Goal: Task Accomplishment & Management: Manage account settings

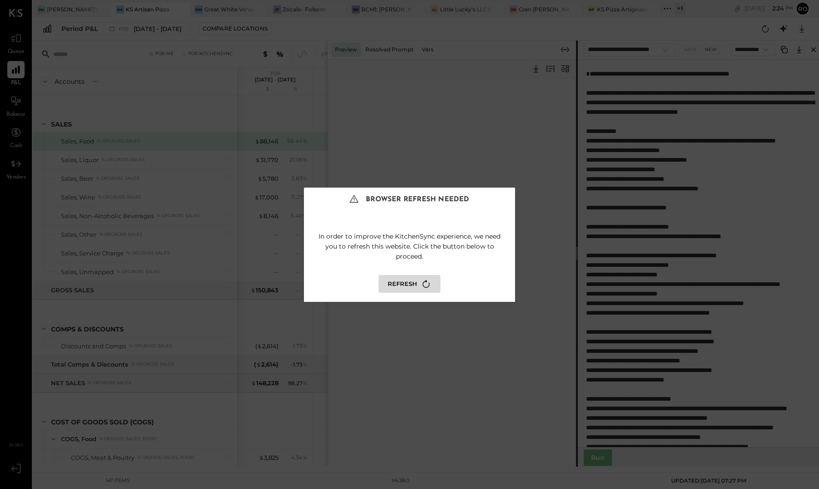
select select "**********"
click at [394, 275] on button "Refresh" at bounding box center [410, 284] width 62 height 18
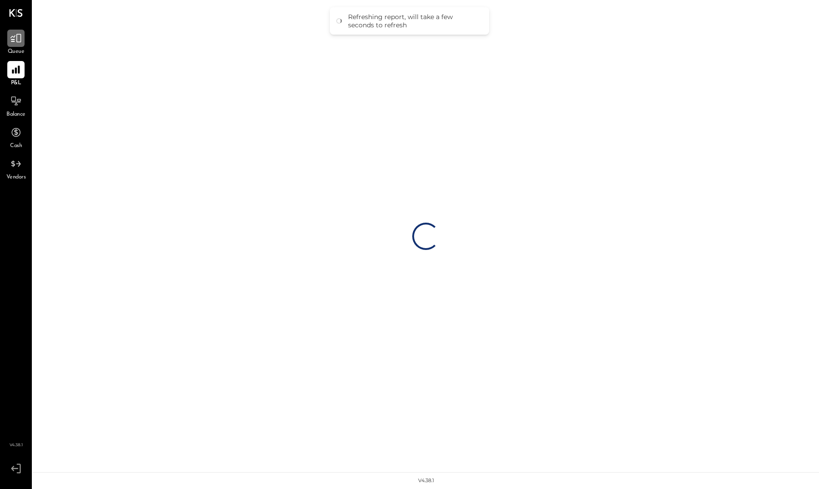
click at [24, 43] on div at bounding box center [15, 38] width 17 height 17
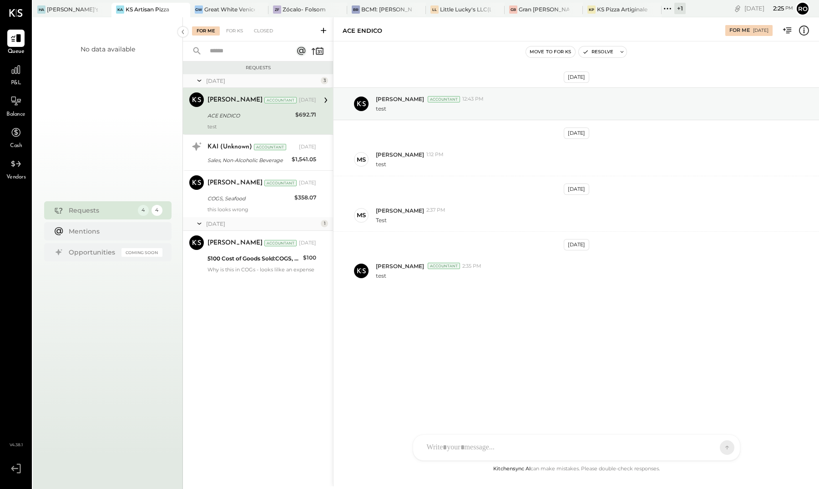
click at [666, 10] on icon at bounding box center [668, 9] width 12 height 12
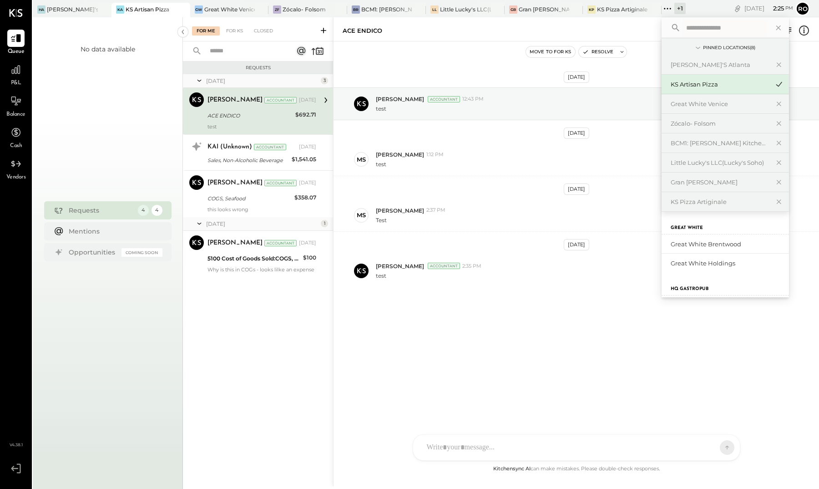
click at [181, 76] on div "No data available" at bounding box center [108, 110] width 150 height 150
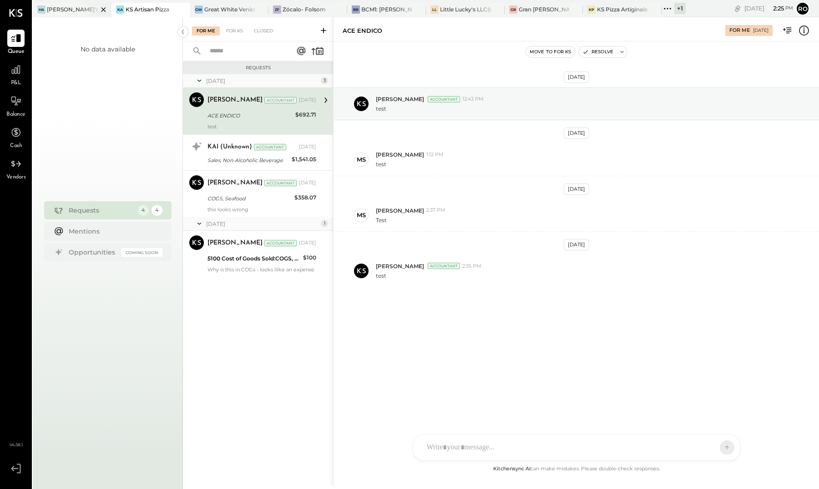
click at [69, 9] on div "Hal's Atlanta" at bounding box center [72, 9] width 51 height 8
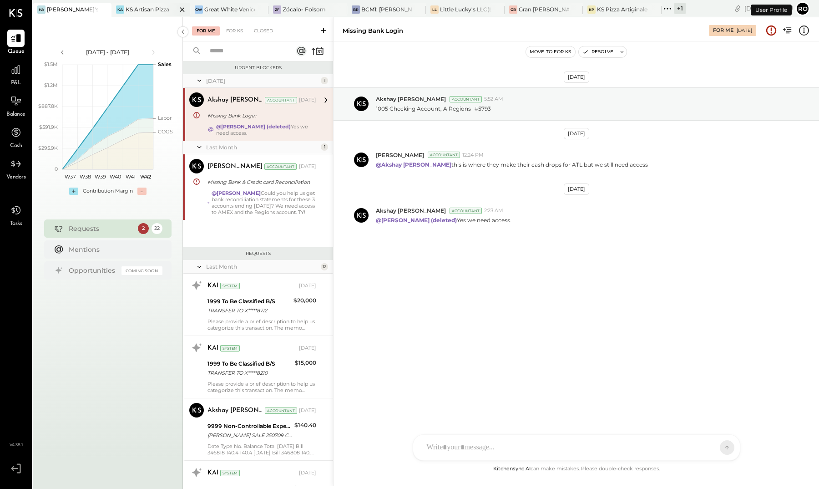
click at [158, 11] on div at bounding box center [174, 9] width 32 height 13
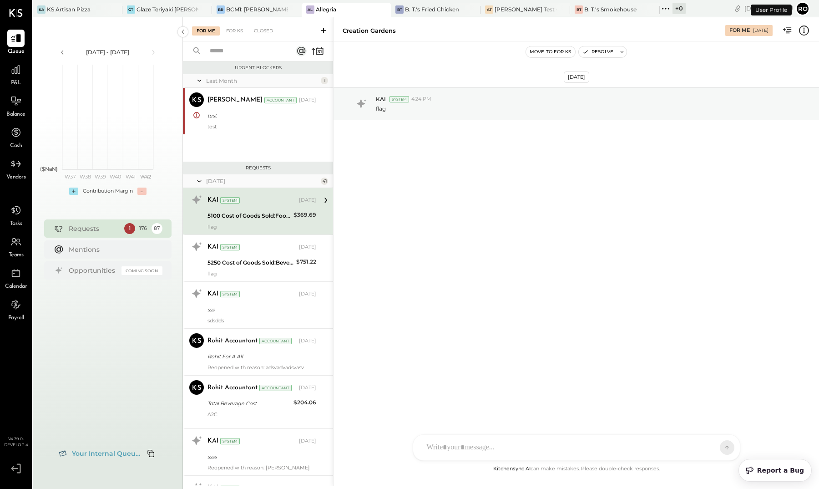
click at [802, 12] on button "Ro" at bounding box center [803, 8] width 15 height 15
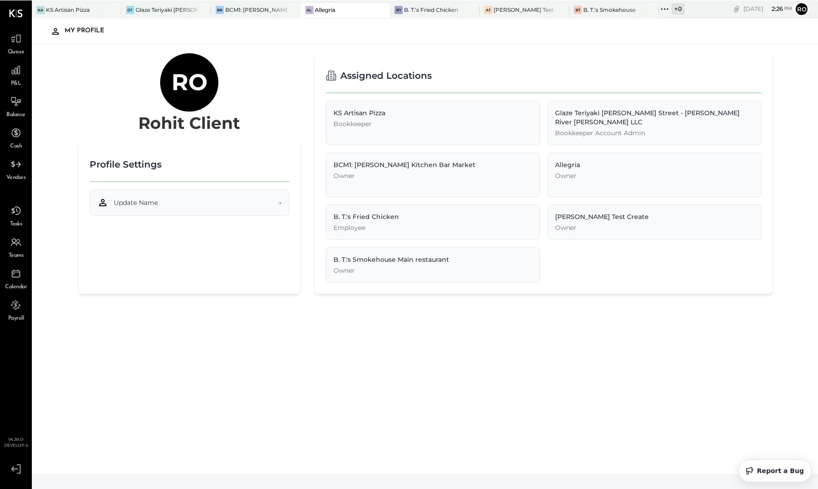
click at [210, 206] on button "Update Name →" at bounding box center [190, 202] width 200 height 26
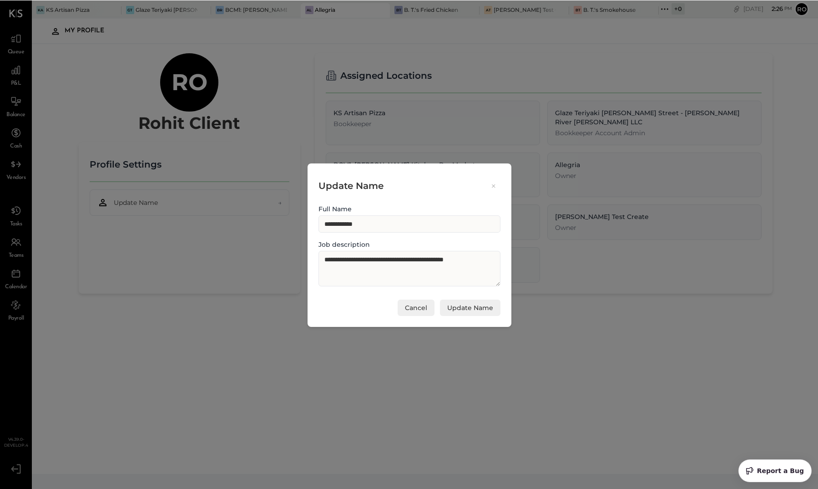
click at [408, 308] on button "Cancel" at bounding box center [416, 307] width 37 height 16
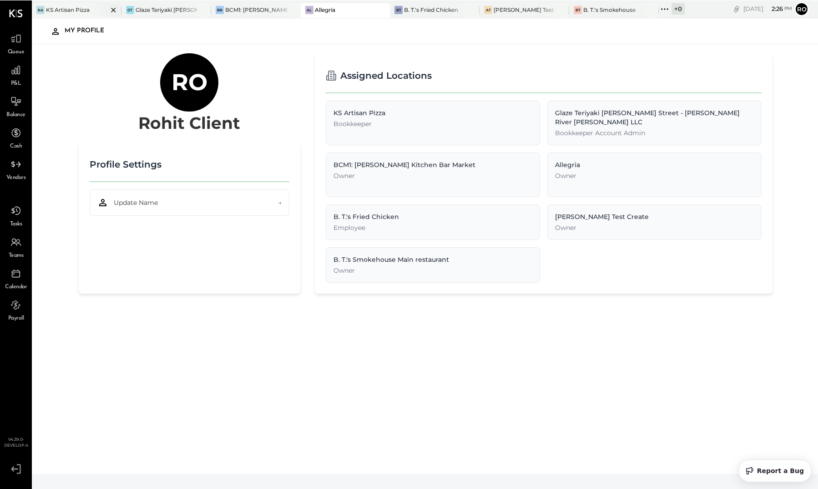
click at [83, 7] on div "KS Artisan Pizza" at bounding box center [68, 9] width 44 height 8
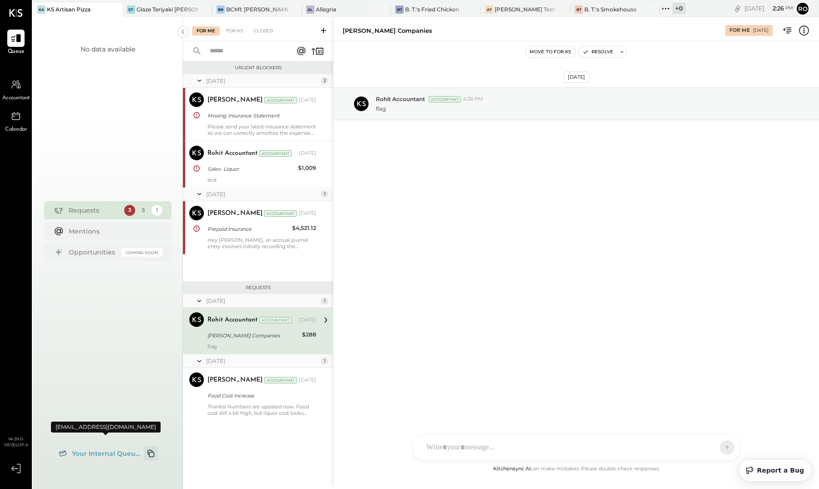
click at [152, 453] on icon "Copy email to clipboard" at bounding box center [151, 453] width 11 height 11
click at [152, 9] on div "Glaze Teriyaki [PERSON_NAME] Street - [PERSON_NAME] River [PERSON_NAME] LLC" at bounding box center [168, 9] width 62 height 8
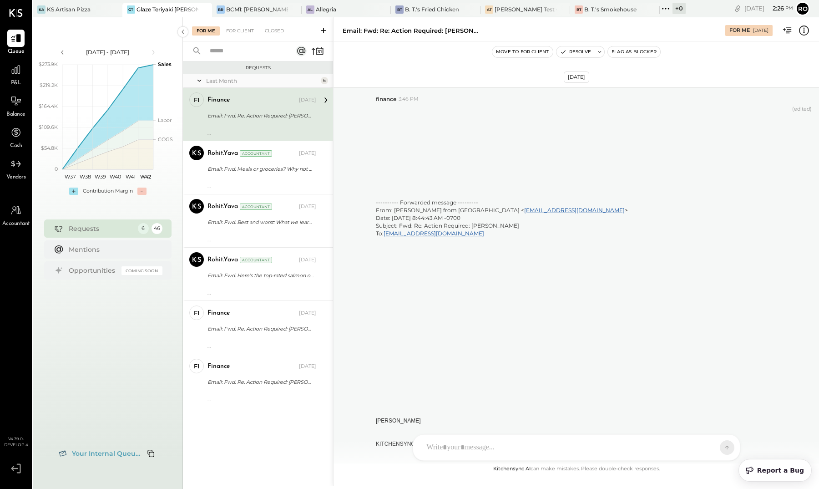
scroll to position [2861, 0]
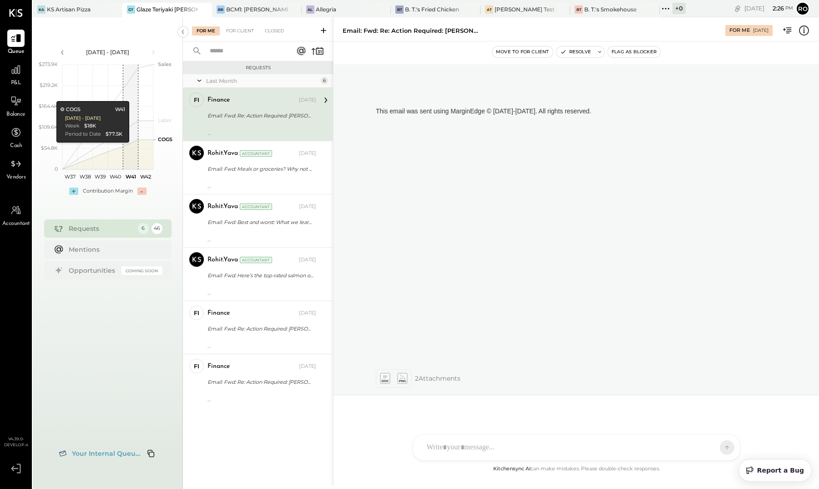
click at [86, 450] on span "Your Internal Queue..." at bounding box center [106, 453] width 68 height 8
click at [266, 9] on div "BCM1: [PERSON_NAME] Kitchen Bar Market" at bounding box center [257, 9] width 62 height 8
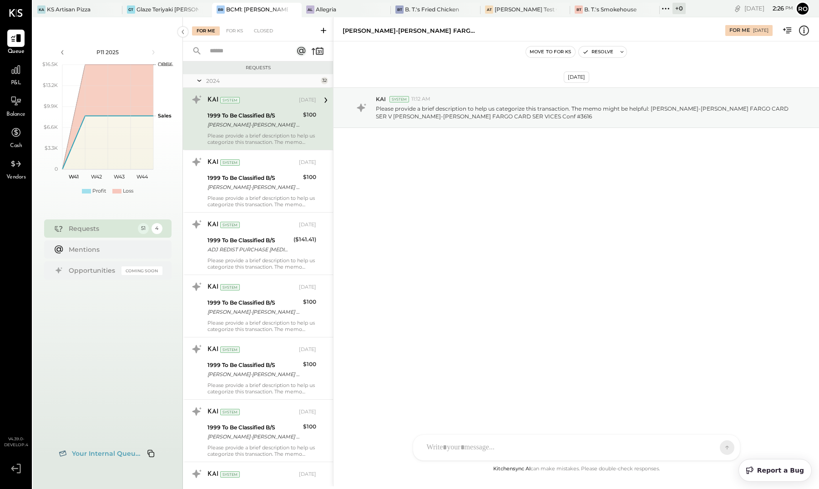
click at [96, 451] on span "Your Internal Queue..." at bounding box center [106, 453] width 68 height 8
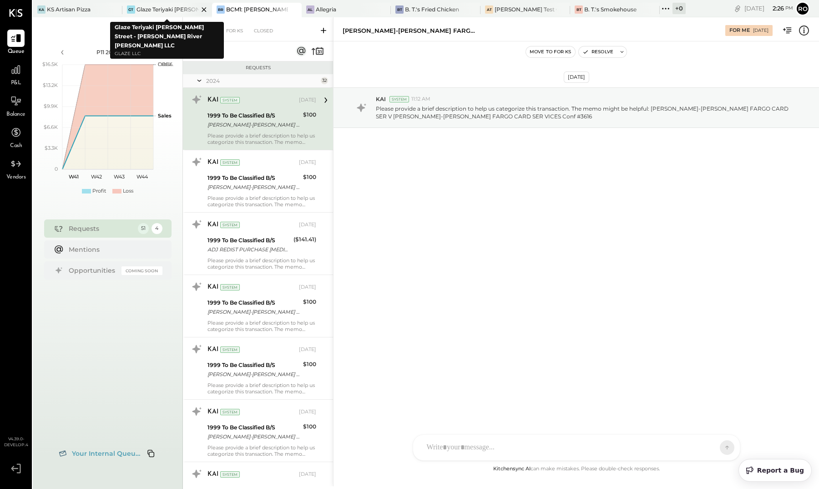
click at [167, 6] on div "Glaze Teriyaki [PERSON_NAME] Street - [PERSON_NAME] River [PERSON_NAME] LLC" at bounding box center [168, 9] width 62 height 8
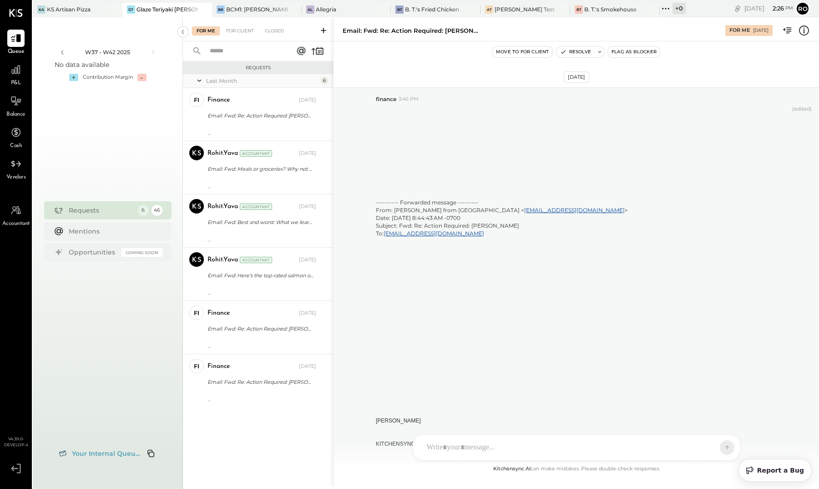
scroll to position [2861, 0]
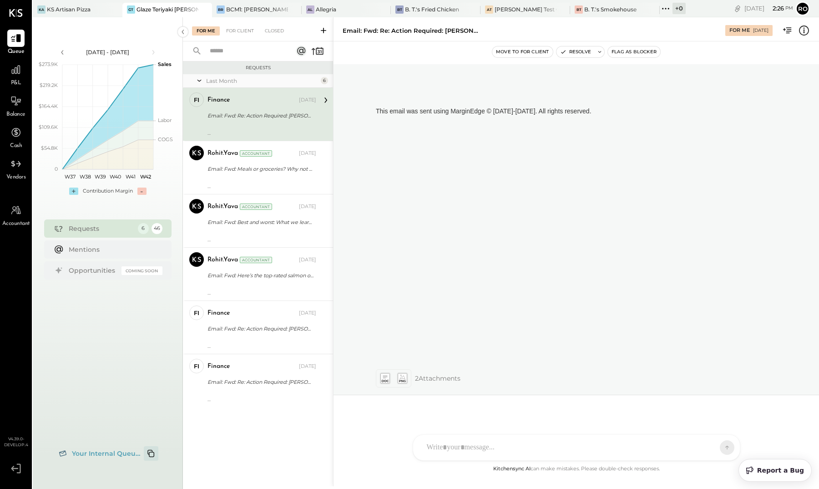
click at [150, 451] on icon "Copy email to clipboard" at bounding box center [151, 453] width 11 height 11
click at [263, 12] on div "BCM1: [PERSON_NAME] Kitchen Bar Market" at bounding box center [257, 9] width 62 height 8
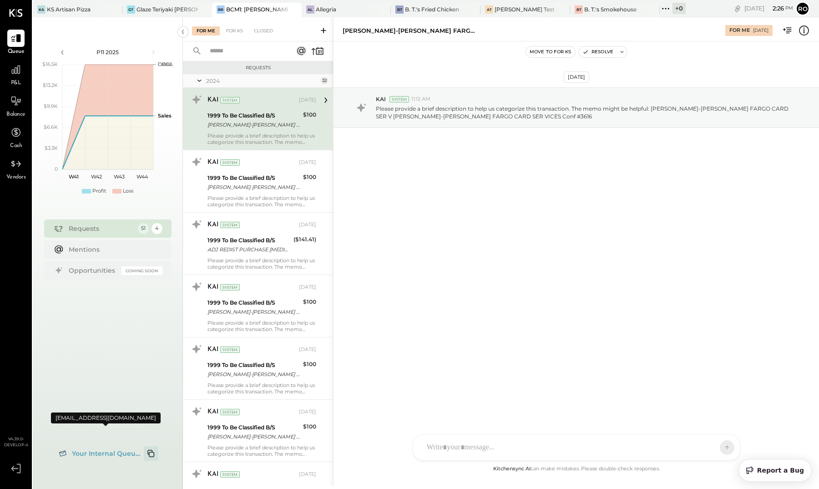
click at [148, 456] on icon "Copy email to clipboard" at bounding box center [151, 453] width 11 height 11
click at [473, 8] on icon at bounding box center [472, 9] width 11 height 11
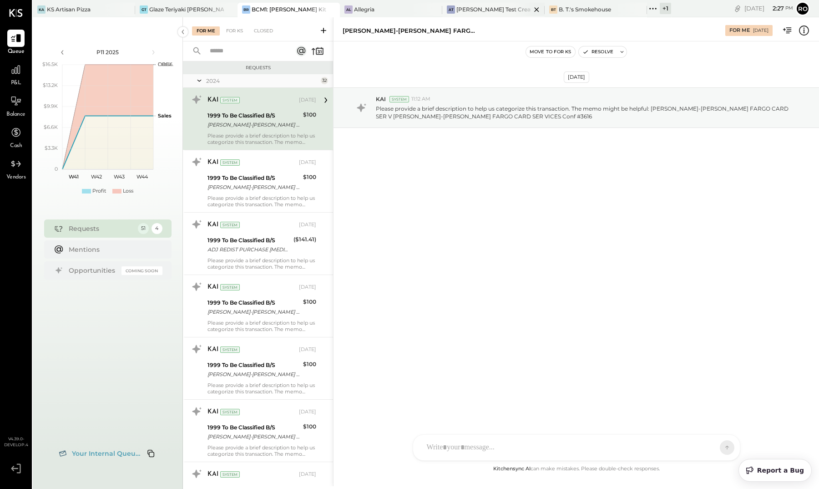
click at [531, 10] on icon at bounding box center [536, 9] width 11 height 11
click at [581, 11] on icon at bounding box center [584, 9] width 11 height 11
click at [115, 10] on div "KA KS Artisan Pizza" at bounding box center [87, 9] width 109 height 8
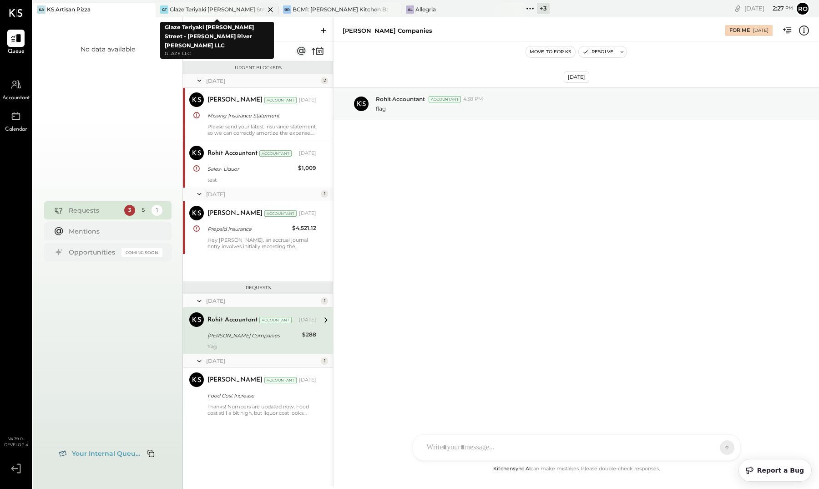
click at [238, 10] on div "Glaze Teriyaki [PERSON_NAME] Street - [PERSON_NAME] River [PERSON_NAME] LLC" at bounding box center [217, 9] width 95 height 8
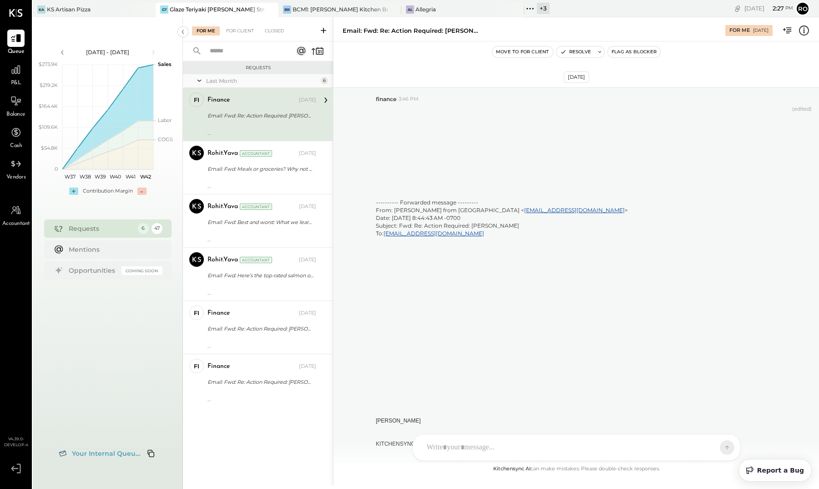
scroll to position [2861, 0]
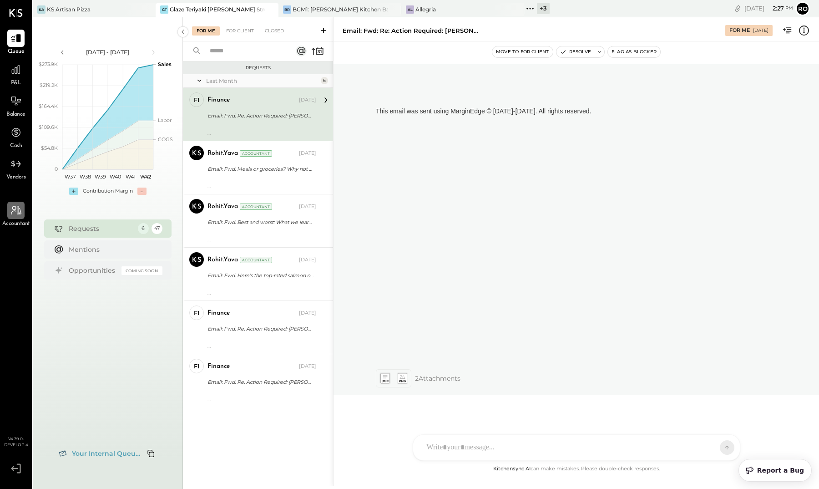
click at [20, 219] on div at bounding box center [15, 210] width 17 height 17
select select "**"
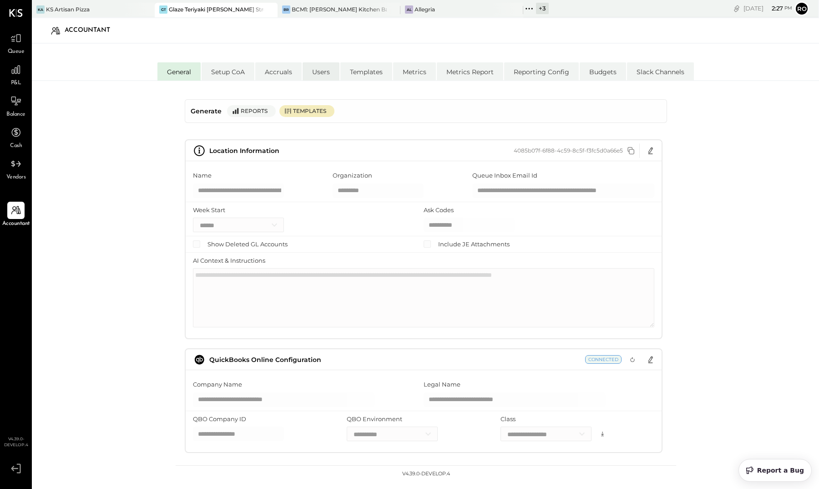
click at [324, 72] on li "Users" at bounding box center [321, 71] width 37 height 18
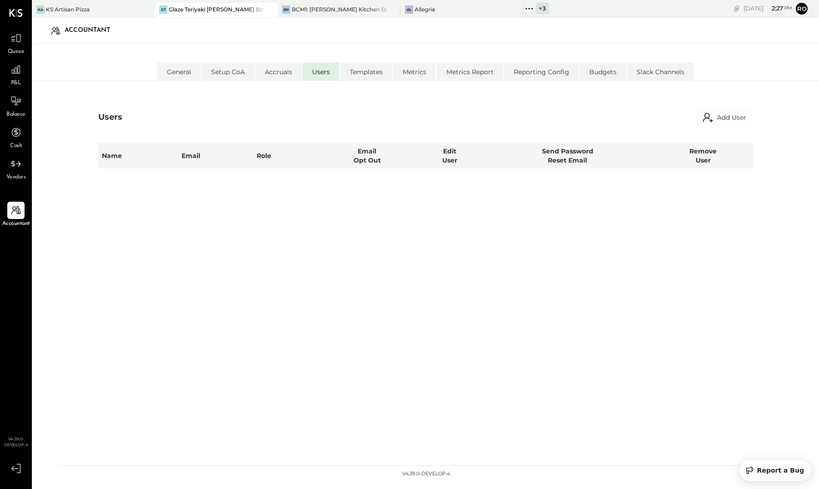
select select "**********"
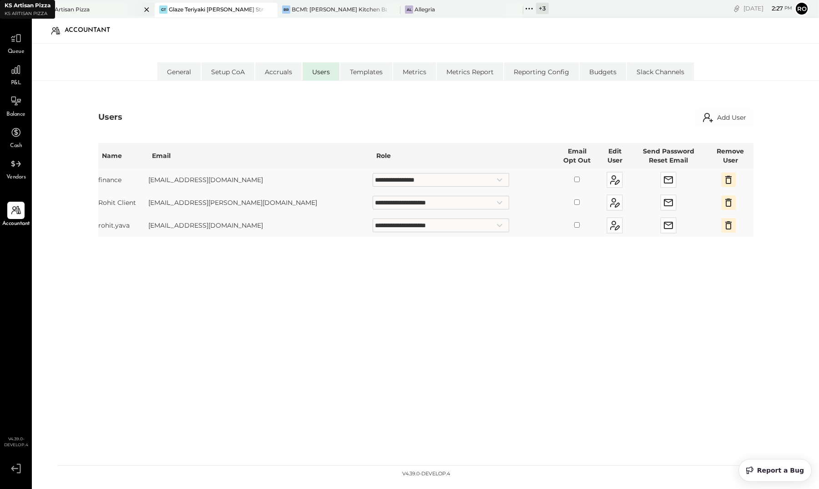
click at [125, 10] on div at bounding box center [139, 9] width 32 height 13
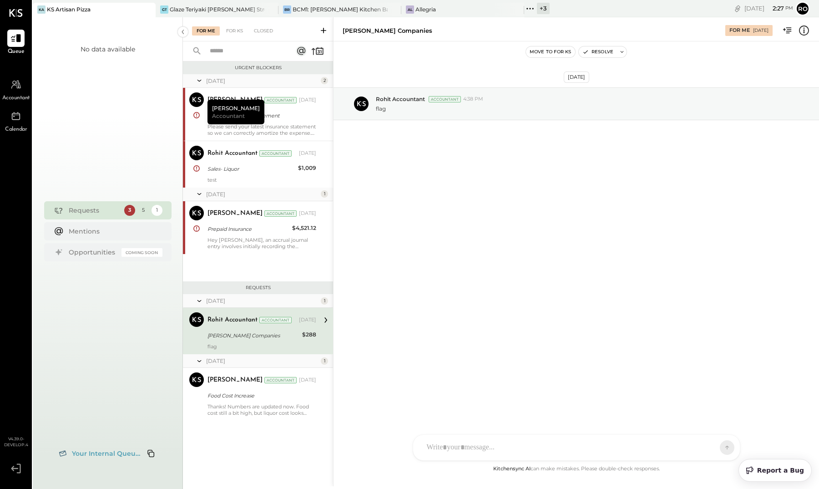
click at [13, 96] on span "Accountant" at bounding box center [16, 98] width 28 height 8
select select "**"
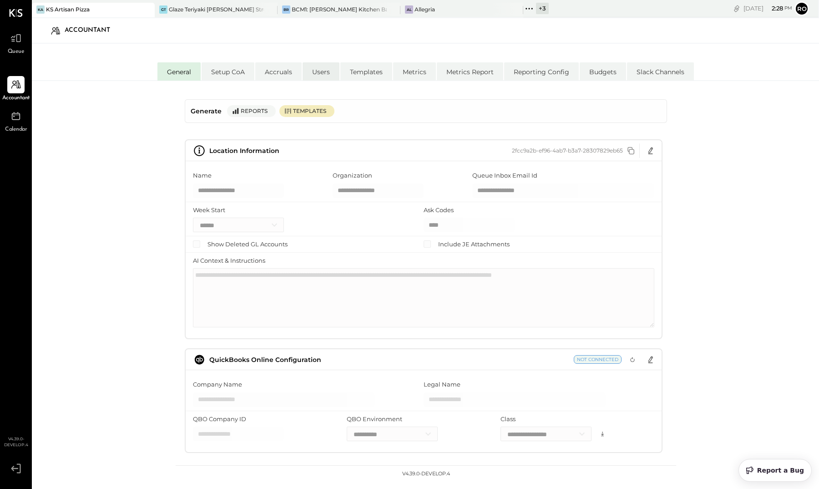
click at [329, 68] on li "Users" at bounding box center [321, 71] width 37 height 18
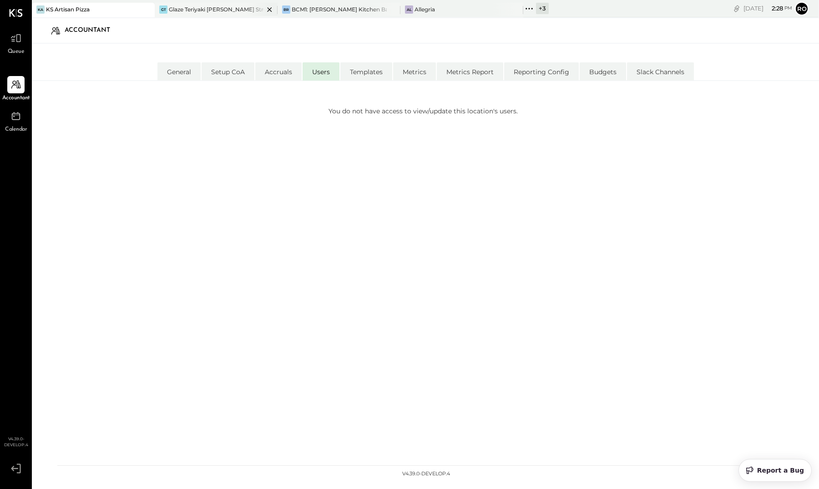
click at [228, 12] on div "Glaze Teriyaki [PERSON_NAME] Street - [PERSON_NAME] River [PERSON_NAME] LLC" at bounding box center [216, 9] width 95 height 8
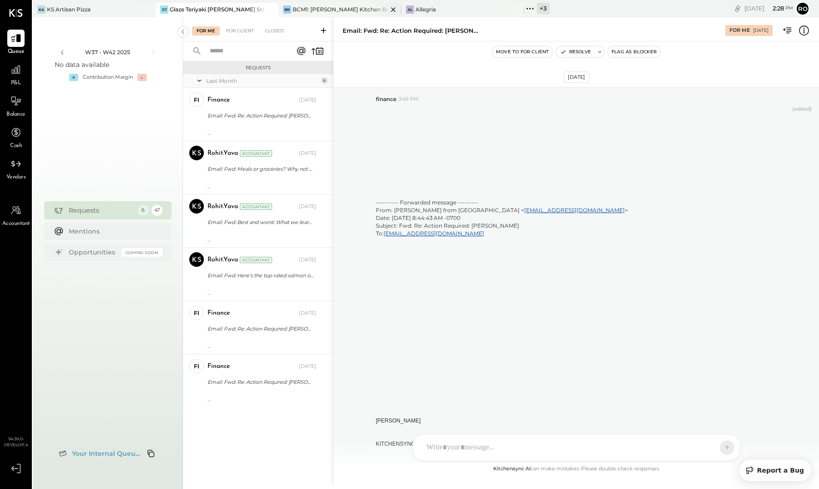
scroll to position [2861, 0]
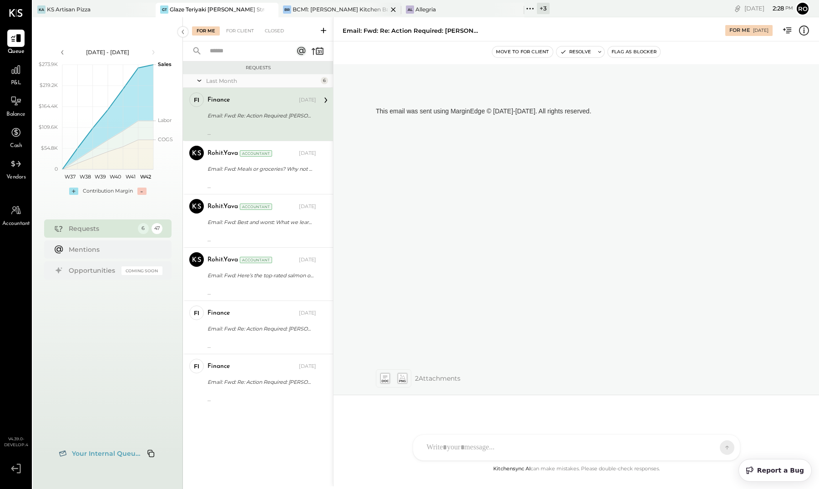
click at [326, 11] on div "BCM1: [PERSON_NAME] Kitchen Bar Market" at bounding box center [340, 9] width 95 height 8
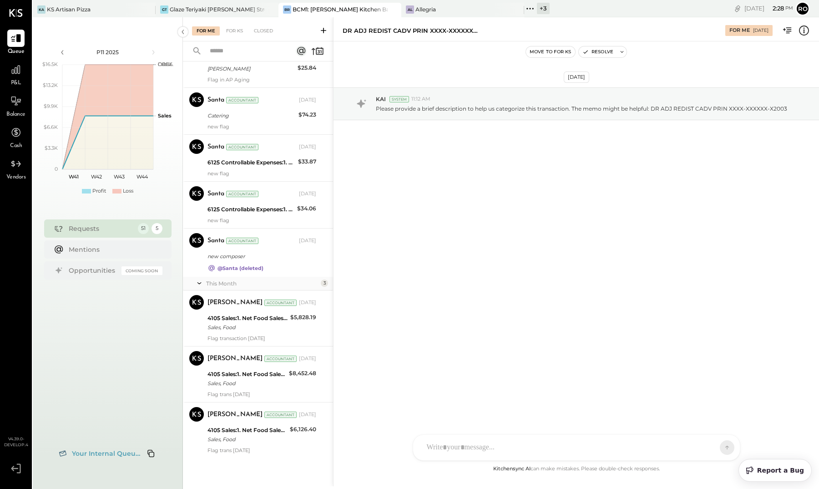
scroll to position [2641, 0]
click at [232, 30] on div "For KS" at bounding box center [235, 30] width 26 height 9
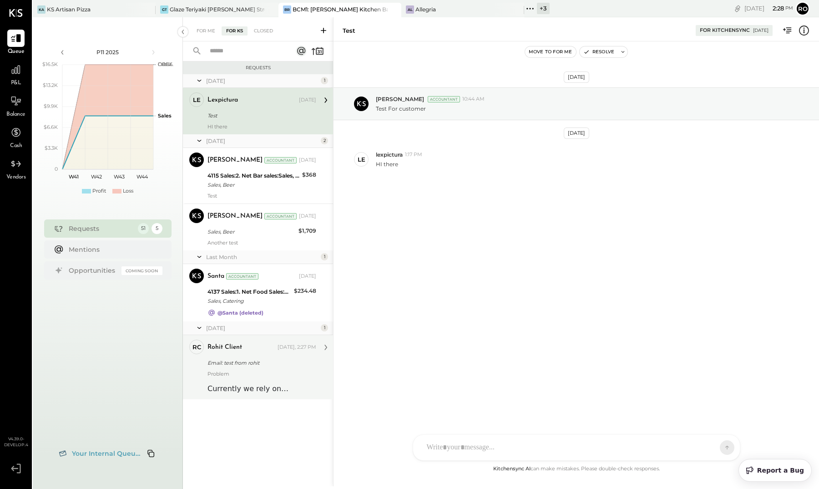
click at [283, 370] on div "Problem Currently we rely on EntityLinks in order to properly link between and …" at bounding box center [262, 382] width 109 height 24
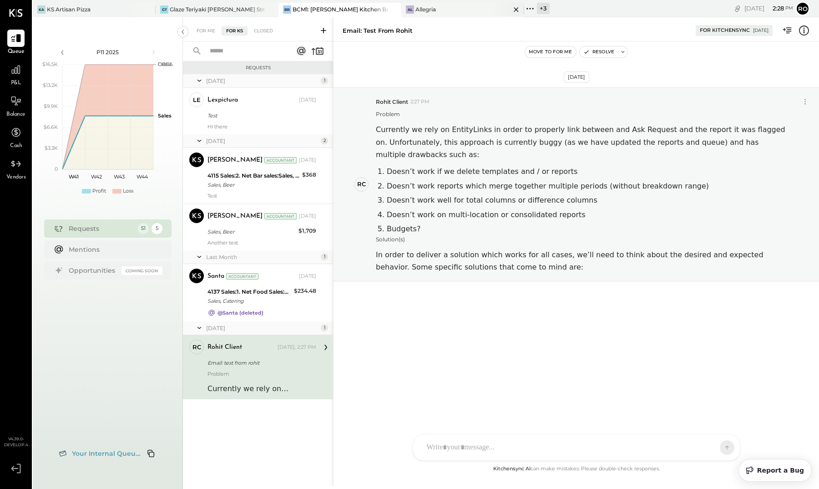
click at [467, 6] on div "Al Allegria" at bounding box center [455, 9] width 109 height 8
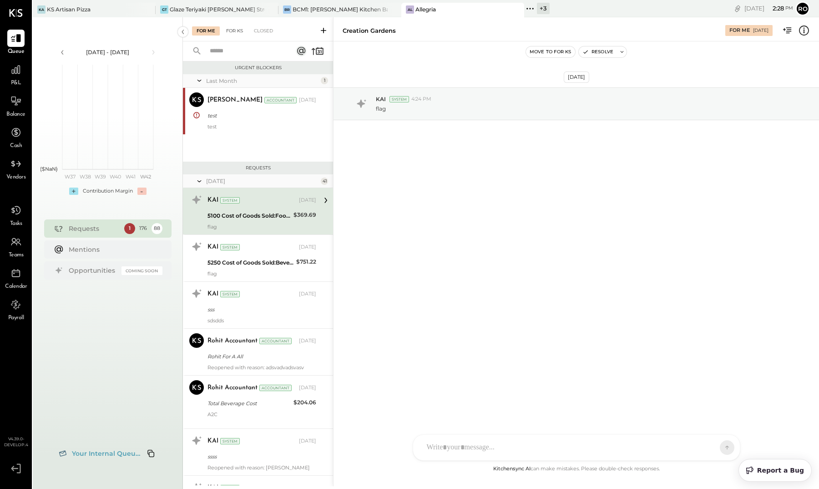
click at [231, 31] on div "For KS" at bounding box center [235, 30] width 26 height 9
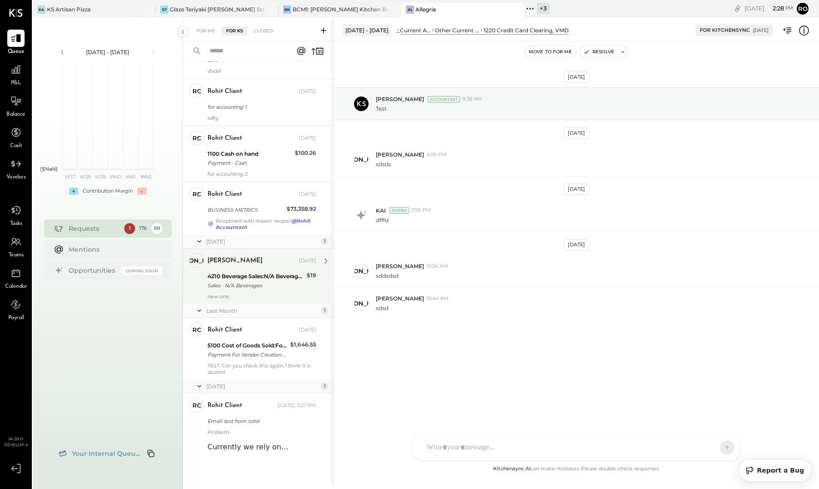
scroll to position [4183, 0]
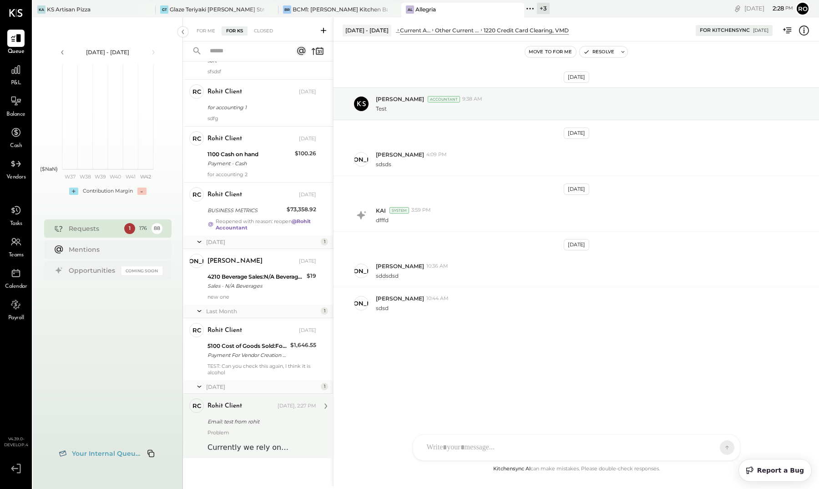
click at [306, 422] on div "Email: test from rohit" at bounding box center [261, 421] width 106 height 9
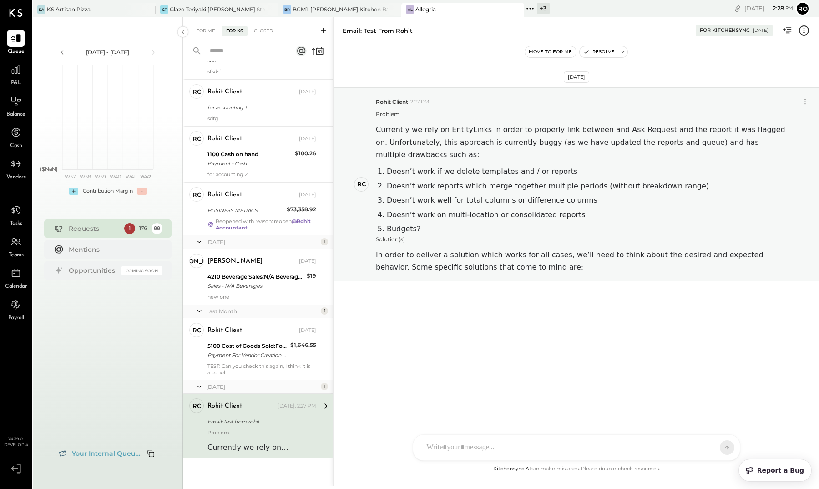
click at [805, 33] on icon at bounding box center [804, 31] width 12 height 12
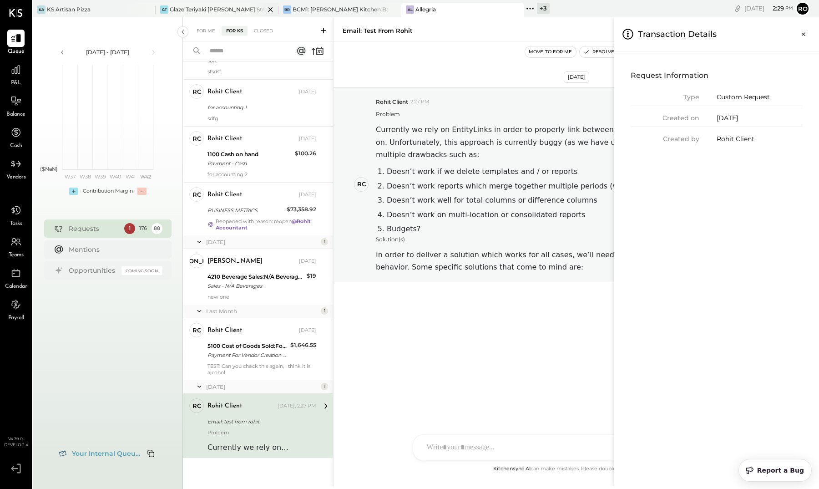
click at [224, 6] on div "Glaze Teriyaki [PERSON_NAME] Street - [PERSON_NAME] River [PERSON_NAME] LLC" at bounding box center [217, 9] width 95 height 8
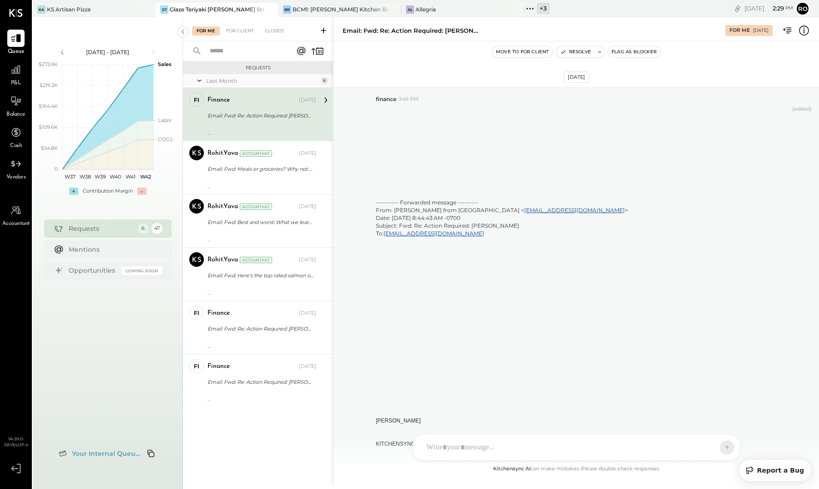
scroll to position [2861, 0]
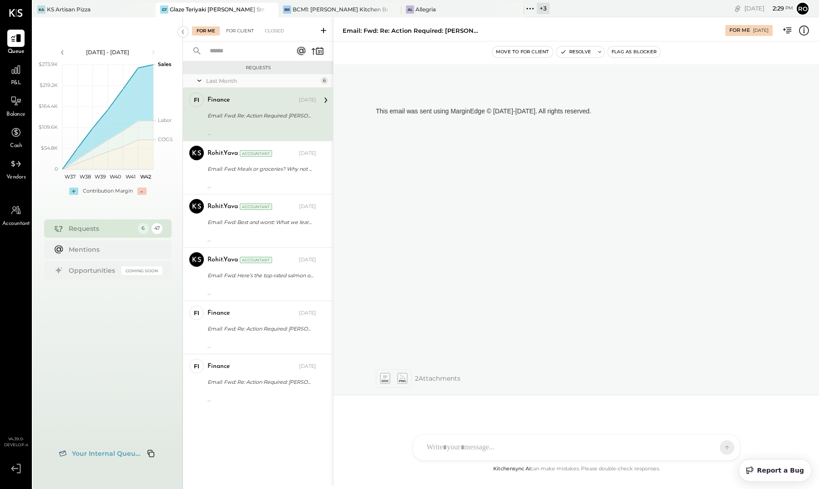
click at [245, 33] on div "For Client" at bounding box center [240, 30] width 37 height 9
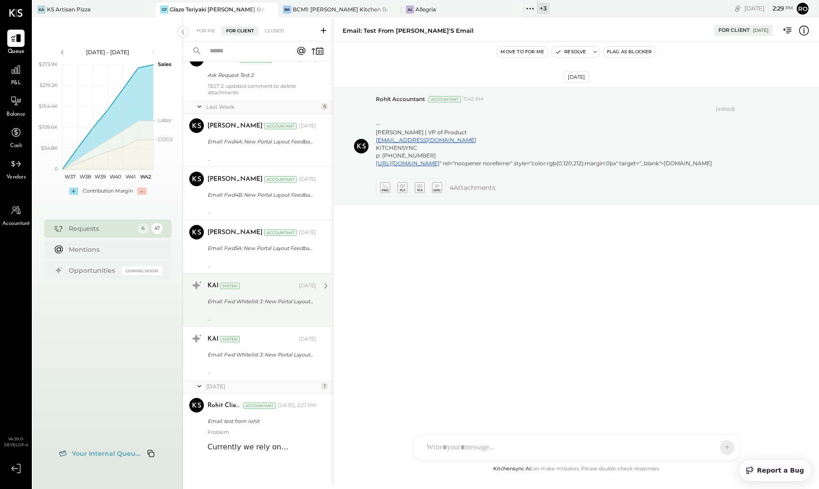
scroll to position [1893, 0]
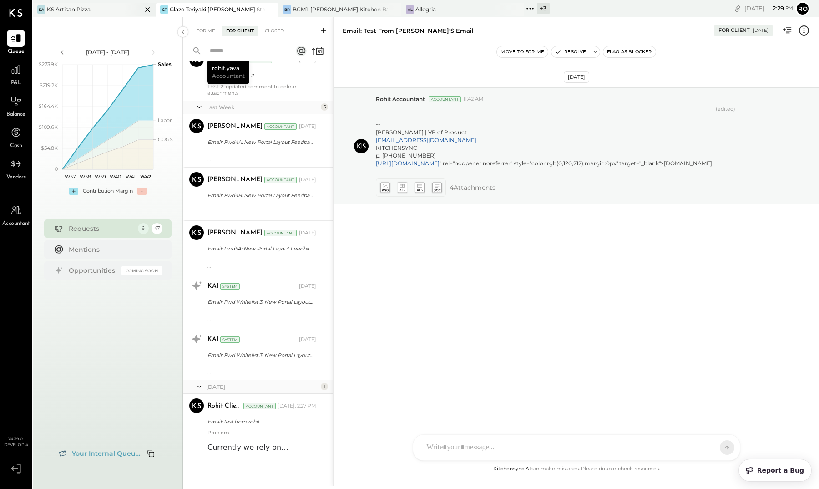
click at [100, 6] on div "KA KS Artisan Pizza" at bounding box center [87, 9] width 109 height 8
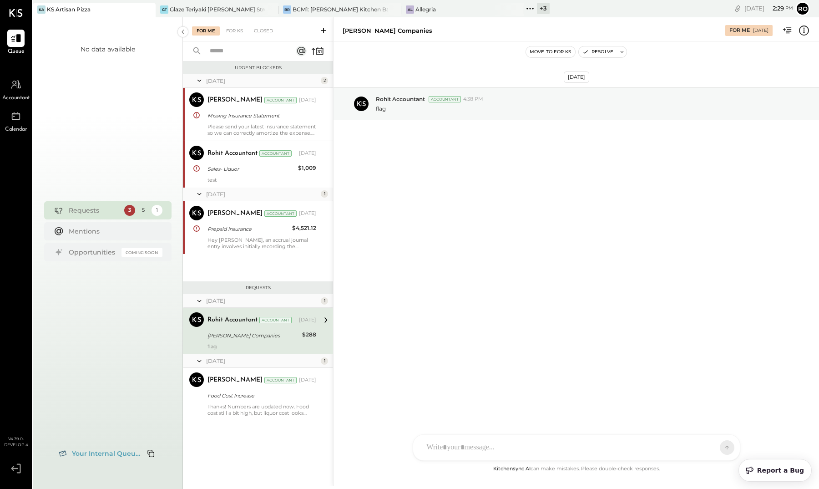
click at [231, 39] on div "For Me For KS Closed" at bounding box center [258, 29] width 150 height 24
click at [231, 36] on div "For Me For KS Closed" at bounding box center [258, 29] width 150 height 24
click at [235, 32] on div "For KS" at bounding box center [235, 30] width 26 height 9
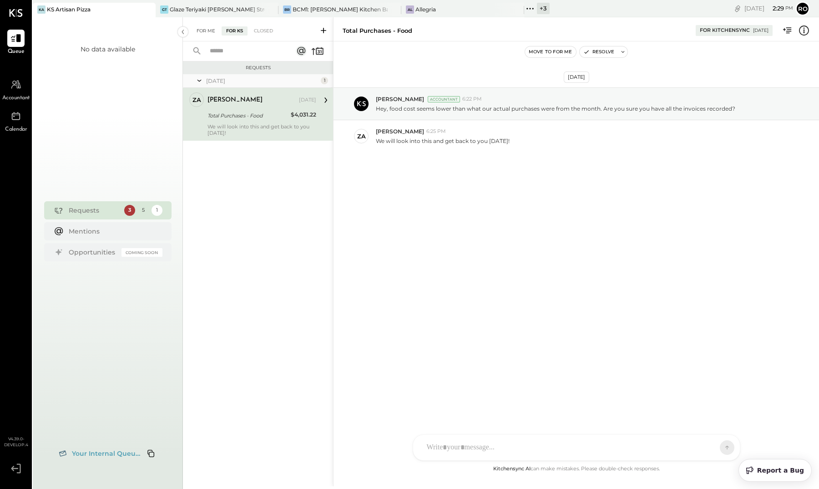
click at [203, 28] on div "For Me" at bounding box center [206, 30] width 28 height 9
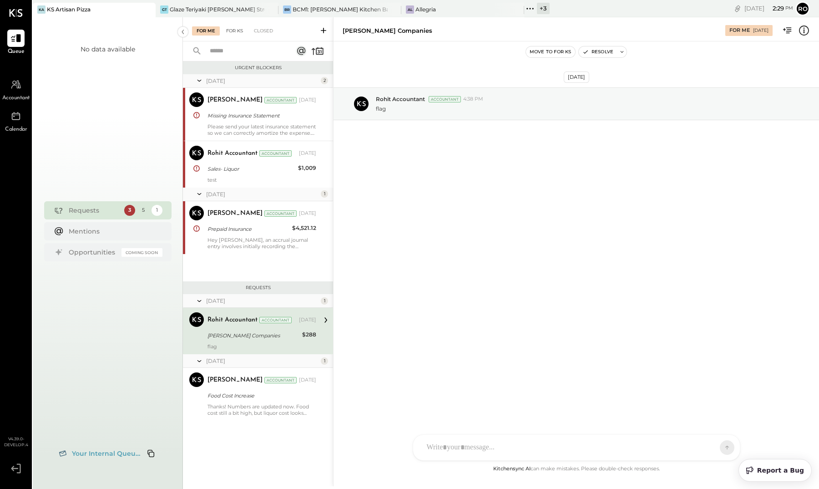
click at [230, 30] on div "For KS" at bounding box center [235, 30] width 26 height 9
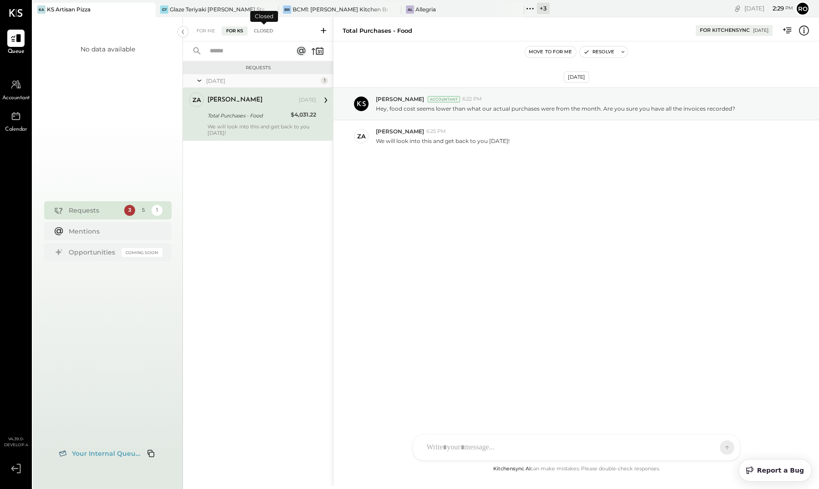
click at [270, 28] on div "Closed" at bounding box center [263, 30] width 28 height 9
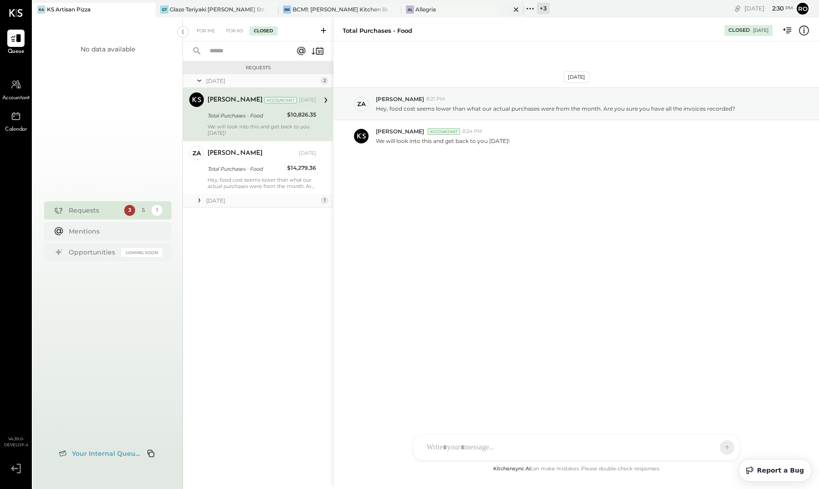
click at [479, 9] on div "Al Allegria" at bounding box center [455, 9] width 109 height 8
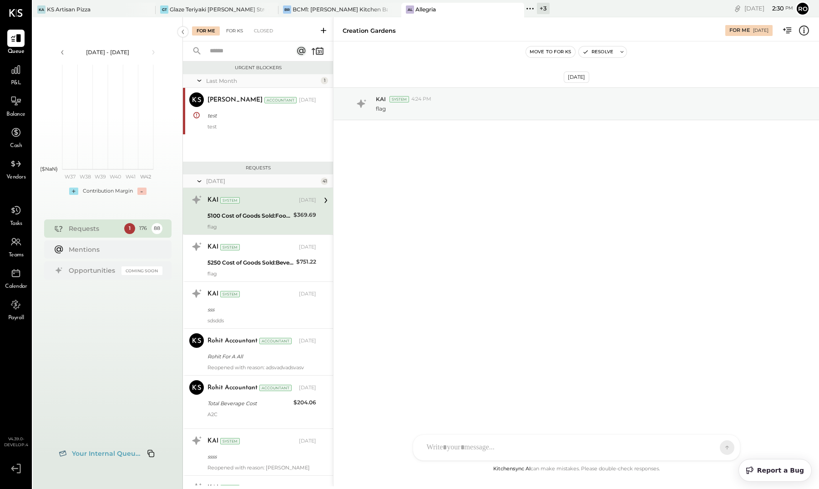
click at [236, 34] on div "For KS" at bounding box center [235, 30] width 26 height 9
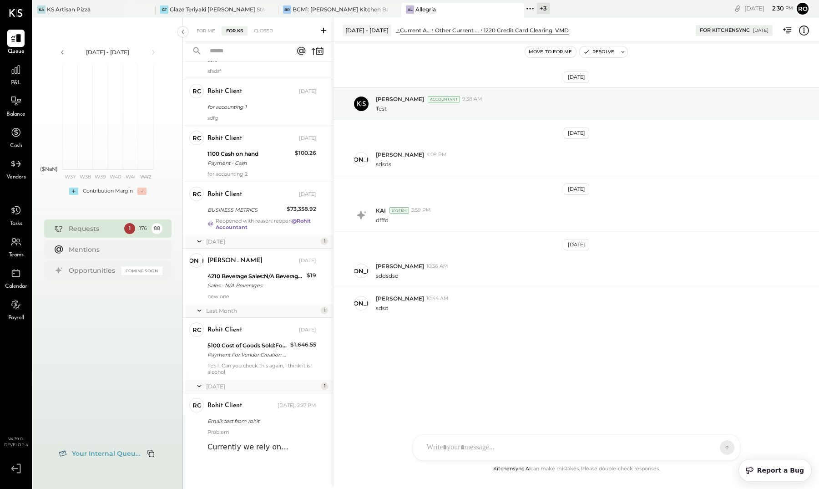
scroll to position [4183, 0]
click at [102, 9] on div "KA KS Artisan Pizza" at bounding box center [87, 9] width 109 height 8
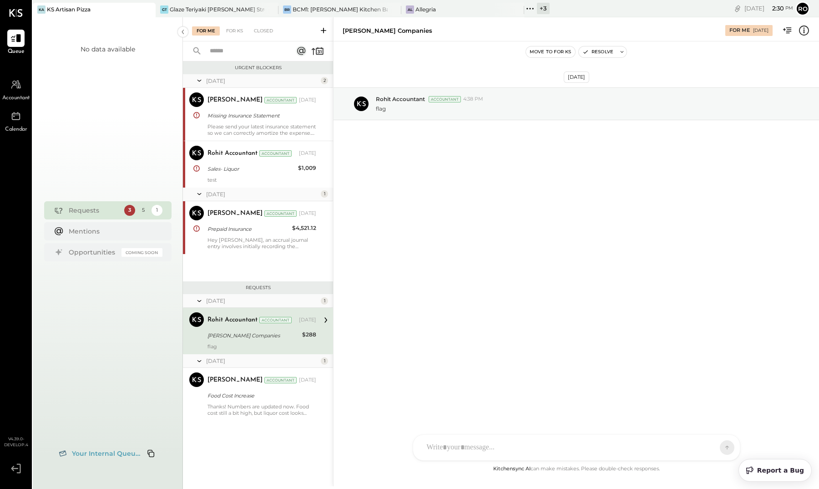
click at [104, 451] on span "Your Internal Queue..." at bounding box center [106, 453] width 68 height 8
click at [306, 7] on div "BCM1: [PERSON_NAME] Kitchen Bar Market" at bounding box center [340, 9] width 95 height 8
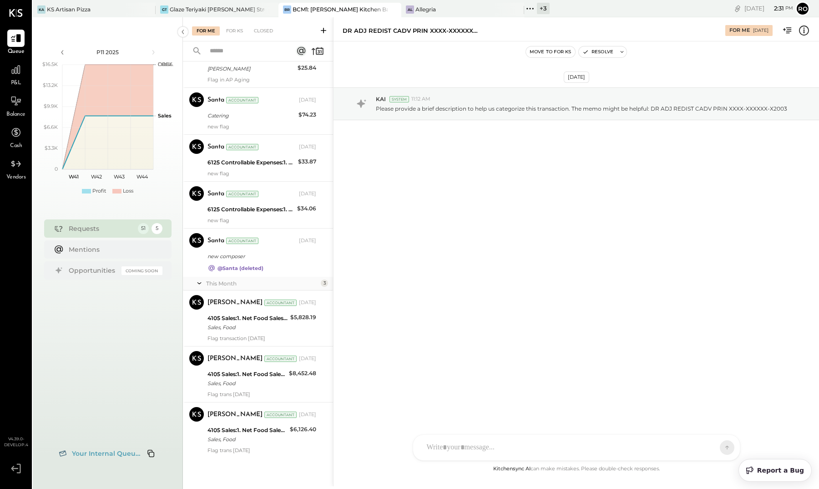
scroll to position [2641, 0]
click at [226, 31] on div "For KS" at bounding box center [235, 30] width 26 height 9
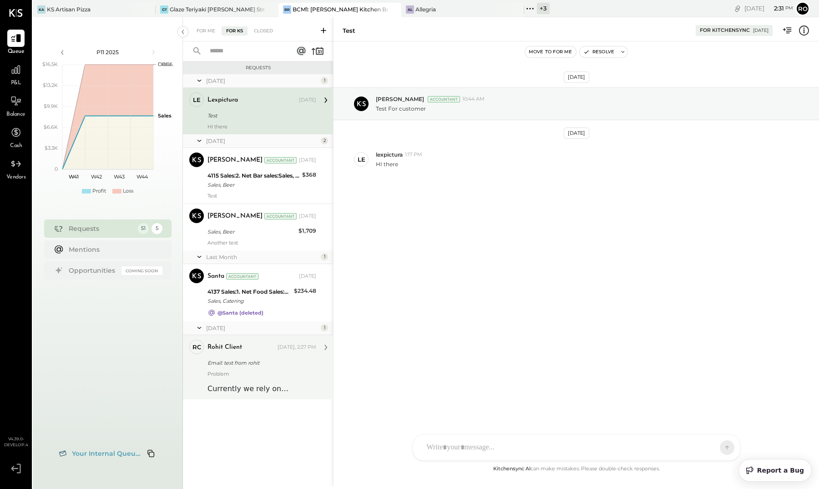
click at [274, 365] on div "Email: test from rohit" at bounding box center [261, 362] width 106 height 9
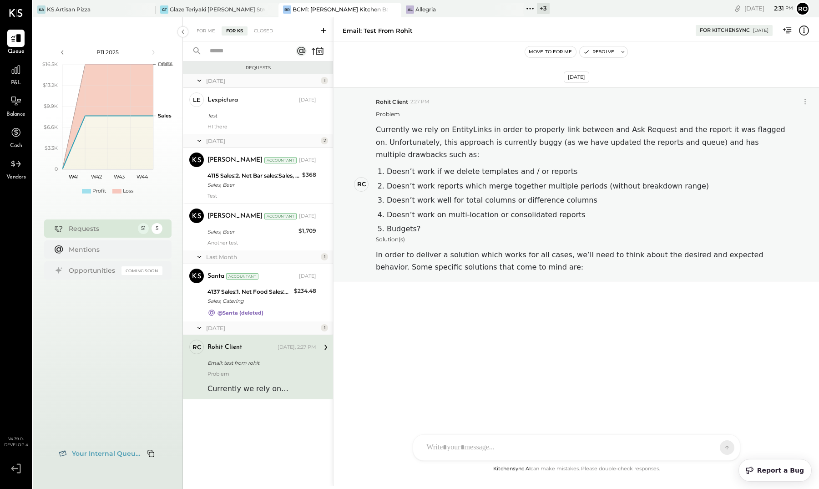
click at [806, 26] on icon at bounding box center [804, 30] width 10 height 10
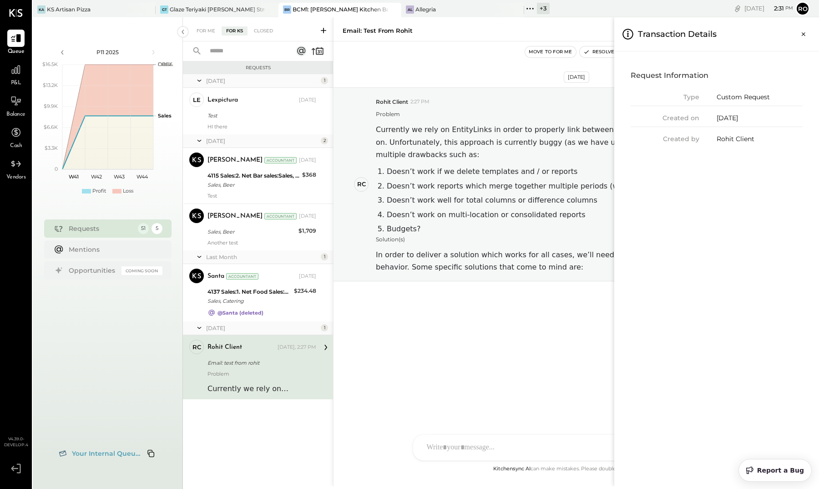
click at [545, 82] on div "For Me For KS Closed Requests [DATE] 1 le lexpictura Accountant lexpictura [DAT…" at bounding box center [501, 251] width 636 height 469
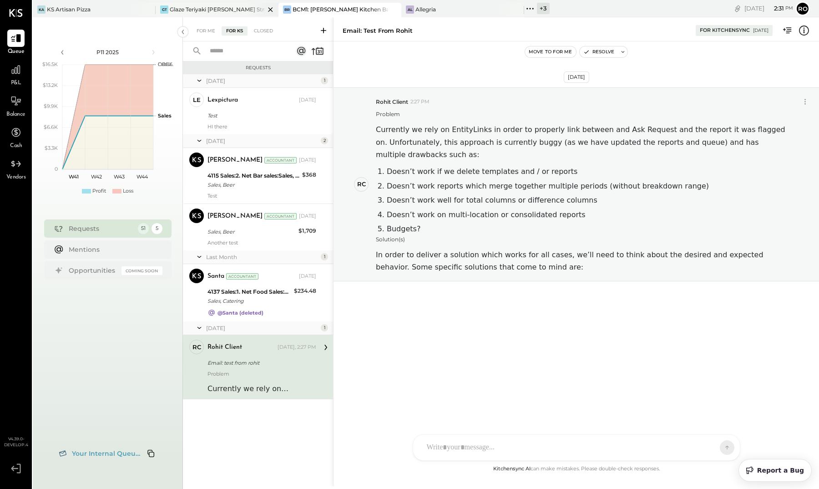
click at [204, 10] on div "Glaze Teriyaki [PERSON_NAME] Street - [PERSON_NAME] River [PERSON_NAME] LLC" at bounding box center [217, 9] width 95 height 8
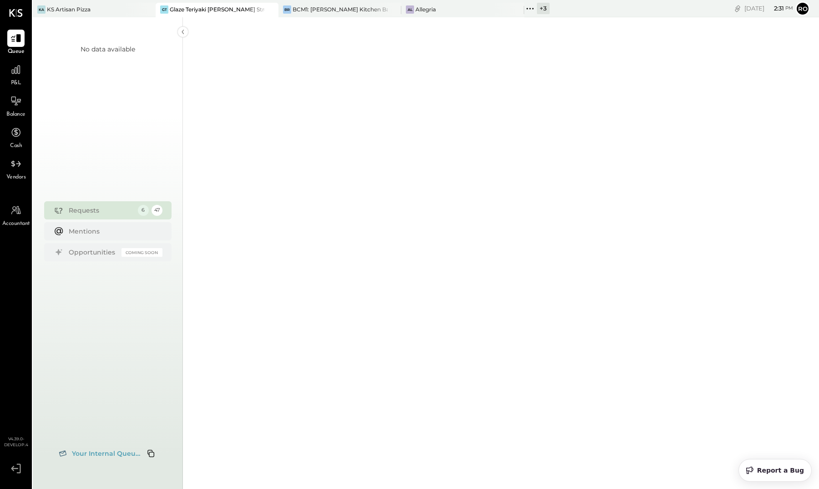
click at [81, 451] on span "Your Internal Queue..." at bounding box center [106, 453] width 68 height 8
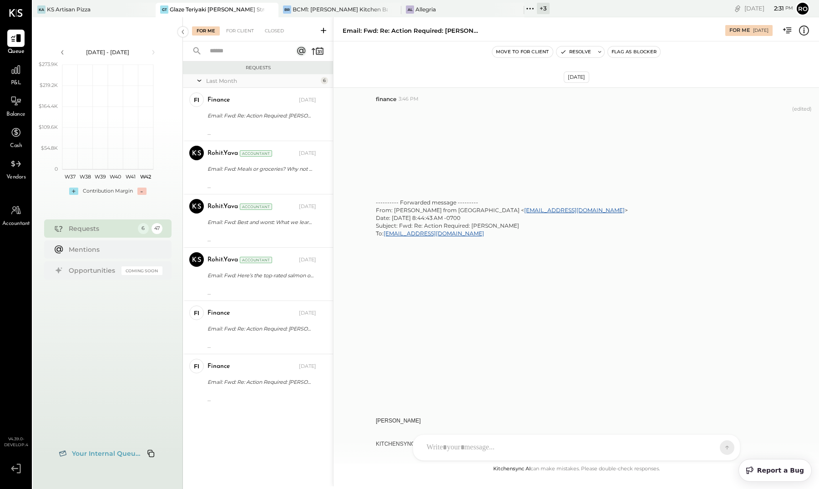
scroll to position [2861, 0]
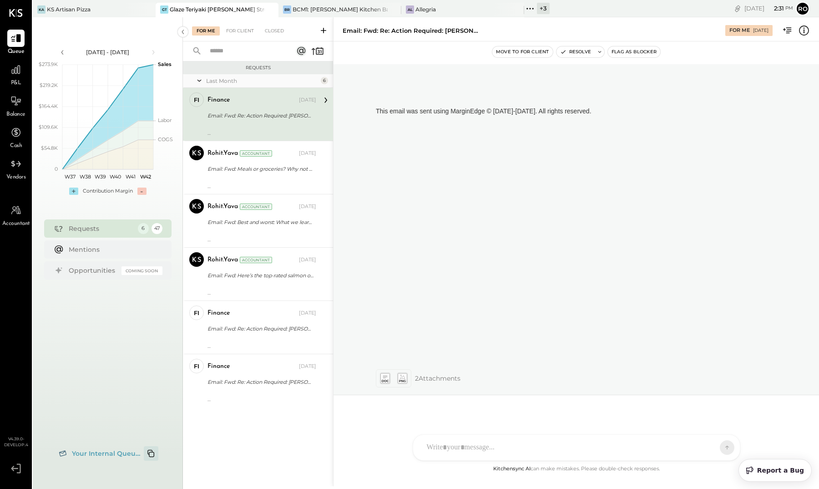
click at [154, 455] on icon "Copy email to clipboard" at bounding box center [151, 453] width 11 height 11
click at [443, 8] on div "Al Allegria" at bounding box center [455, 9] width 109 height 8
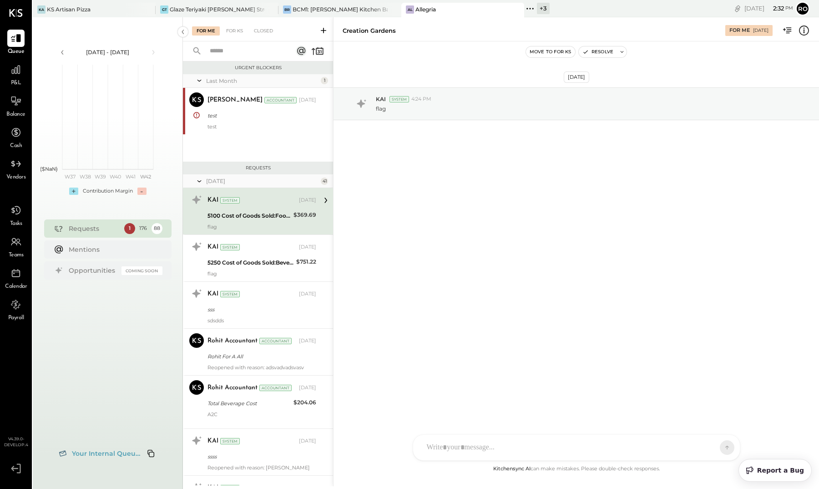
click at [110, 451] on span "Your Internal Queue..." at bounding box center [106, 453] width 68 height 8
click at [148, 454] on icon "Copy email to clipboard" at bounding box center [150, 453] width 7 height 7
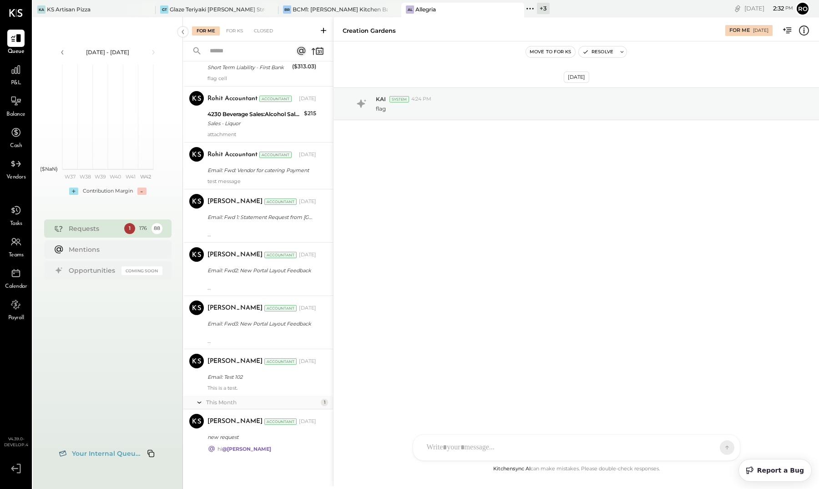
scroll to position [8522, 0]
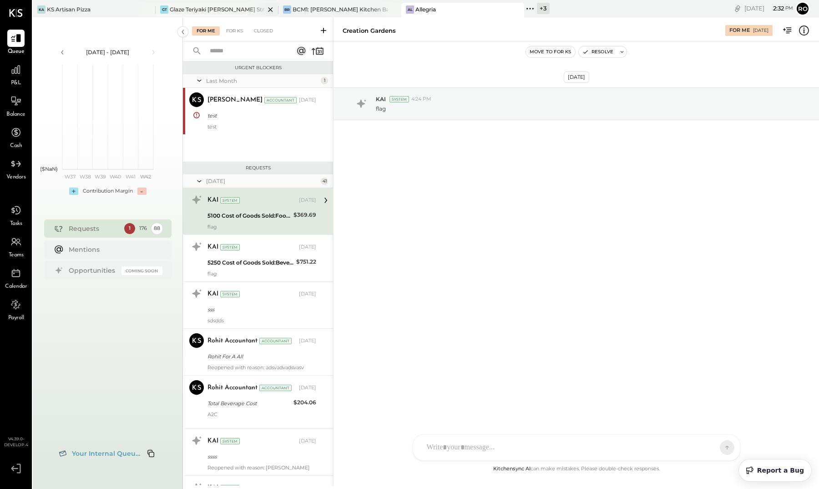
click at [236, 11] on div "Glaze Teriyaki [PERSON_NAME] Street - [PERSON_NAME] River [PERSON_NAME] LLC" at bounding box center [217, 9] width 95 height 8
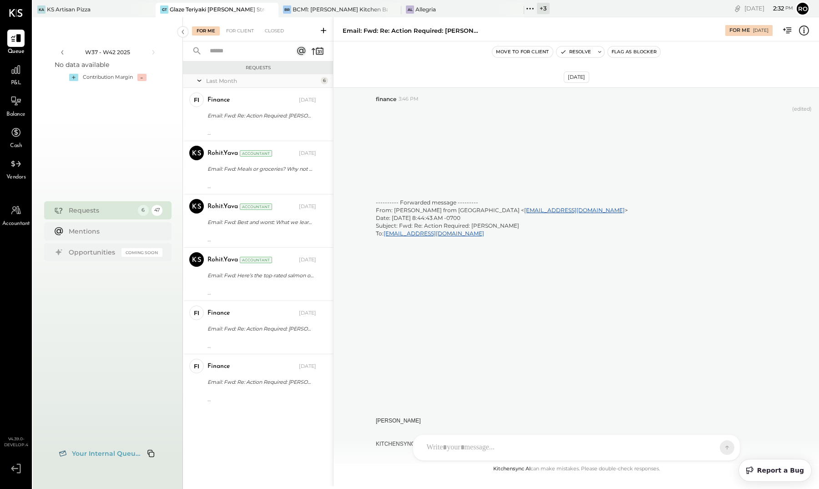
scroll to position [2861, 0]
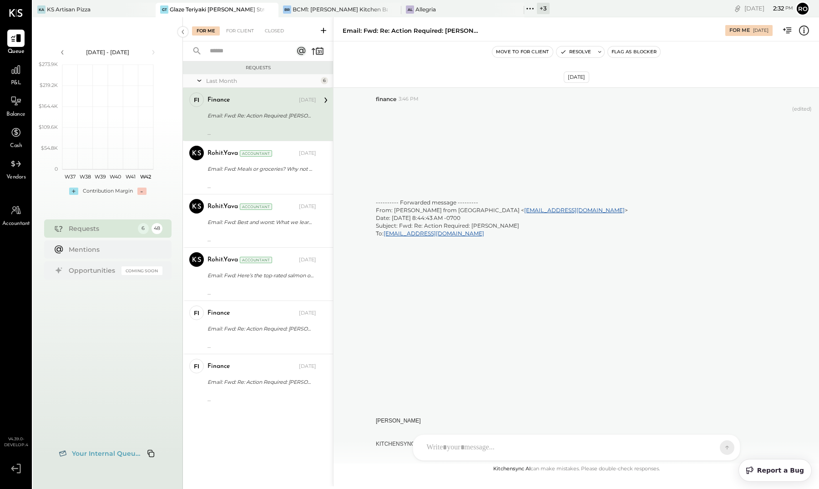
scroll to position [2861, 0]
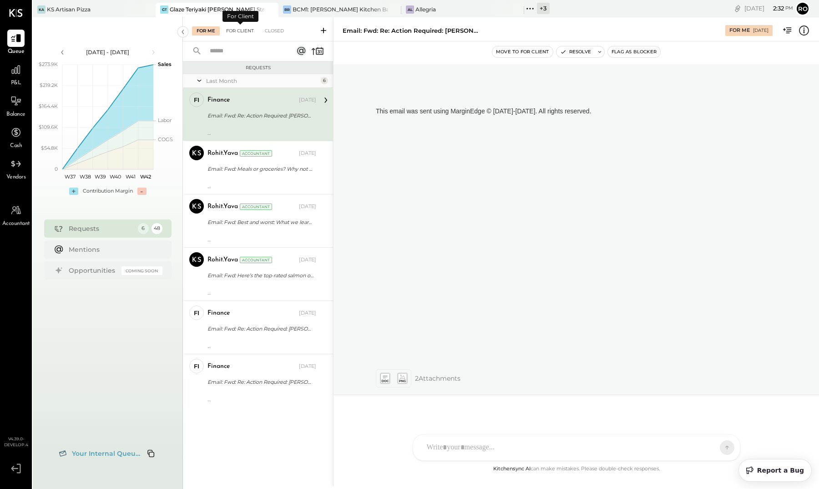
click at [243, 31] on div "For Client" at bounding box center [240, 30] width 37 height 9
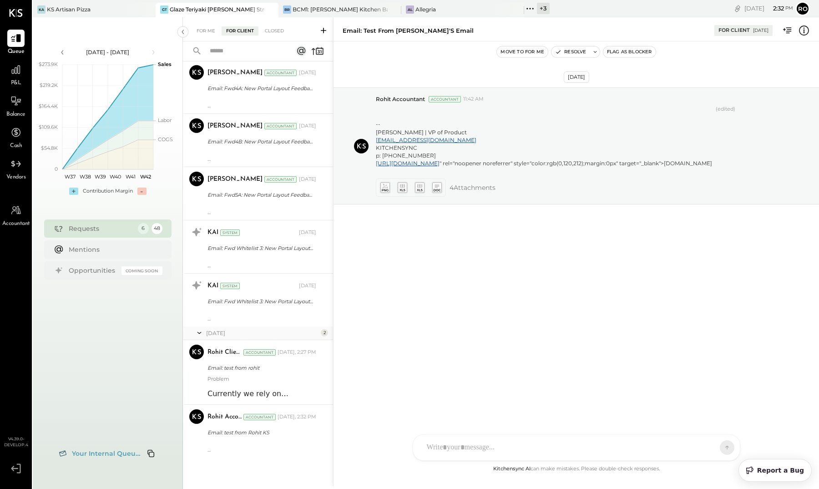
scroll to position [1947, 0]
click at [293, 435] on div "Email: test from Rohit KS" at bounding box center [261, 432] width 106 height 9
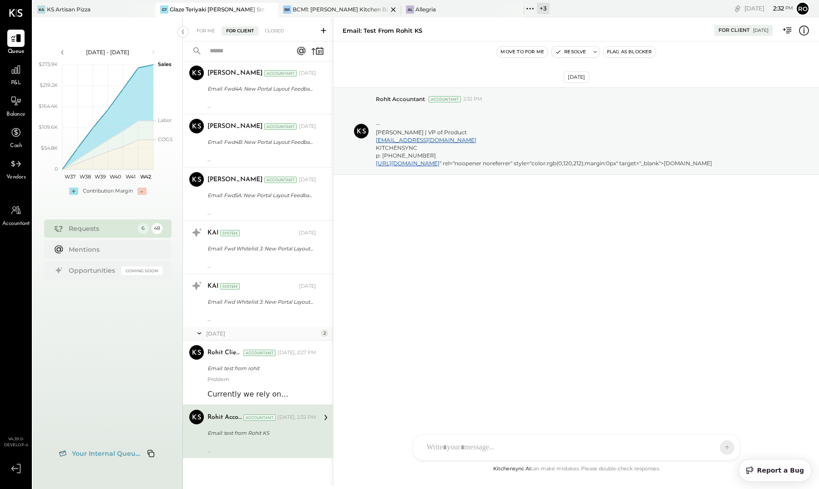
click at [348, 8] on div "BCM1: [PERSON_NAME] Kitchen Bar Market" at bounding box center [340, 9] width 95 height 8
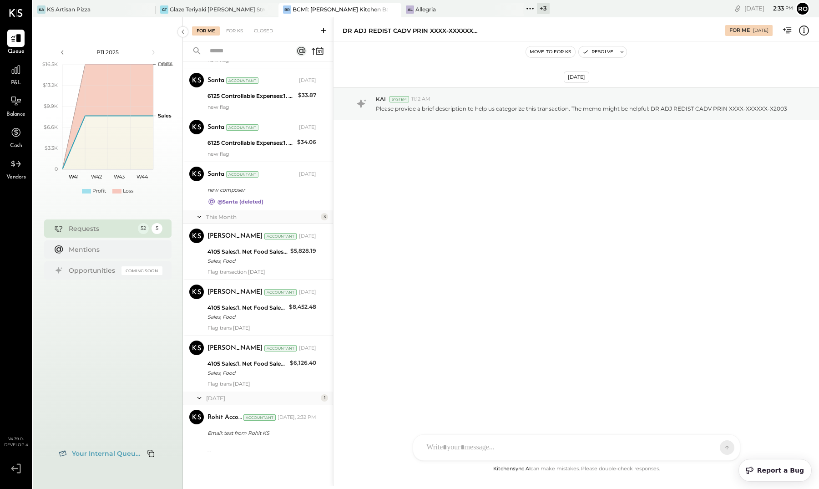
scroll to position [2707, 0]
click at [262, 424] on div "Rohit Accountant Accountant Today, 2:32 PM" at bounding box center [262, 417] width 109 height 15
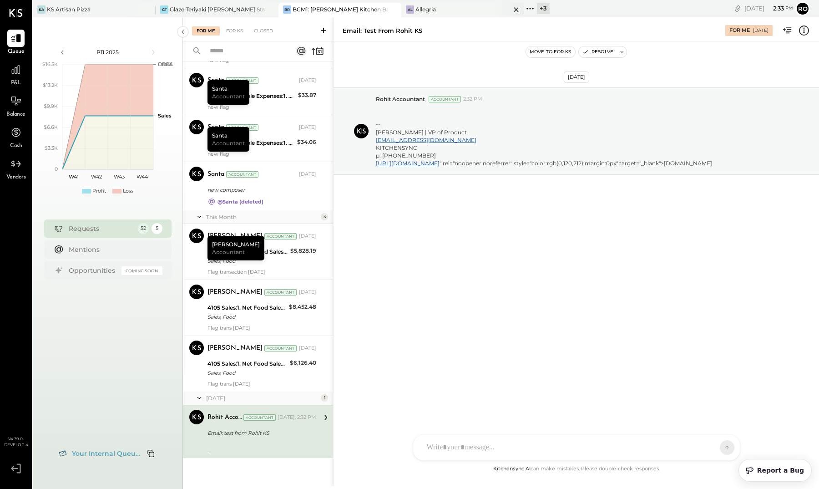
click at [431, 7] on div "Allegria" at bounding box center [426, 9] width 20 height 8
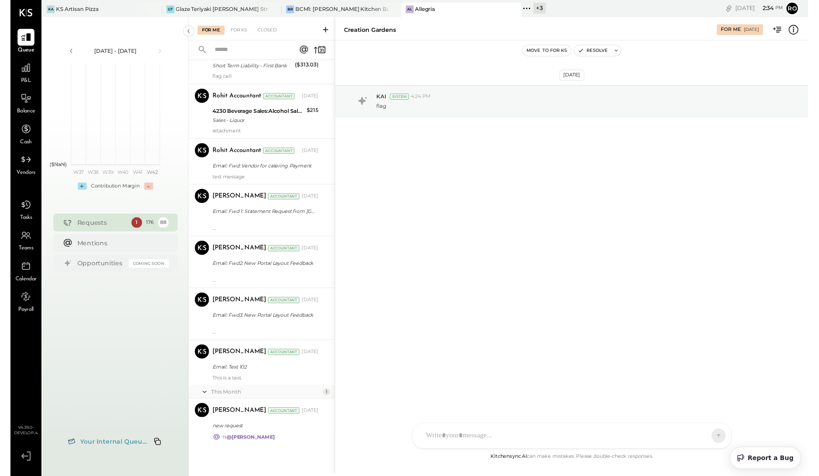
scroll to position [8522, 0]
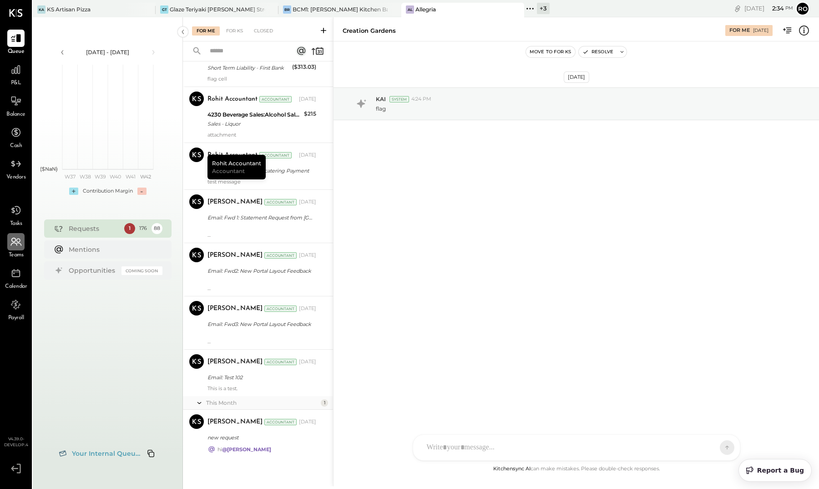
click at [20, 250] on div at bounding box center [15, 241] width 17 height 17
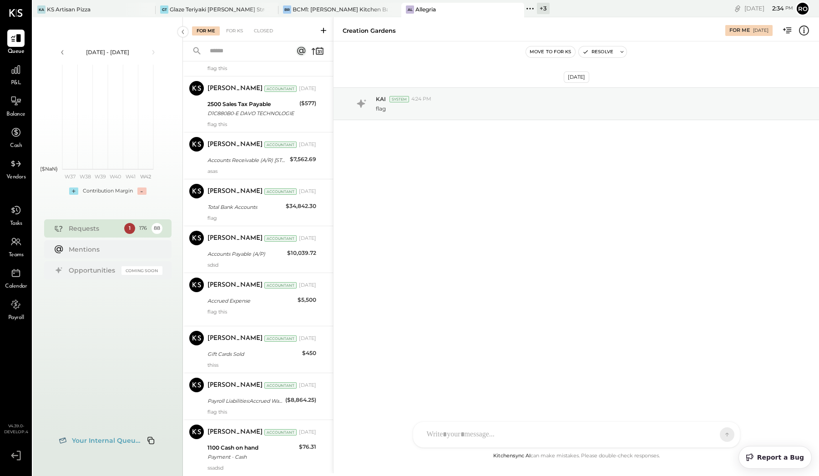
scroll to position [6915, 0]
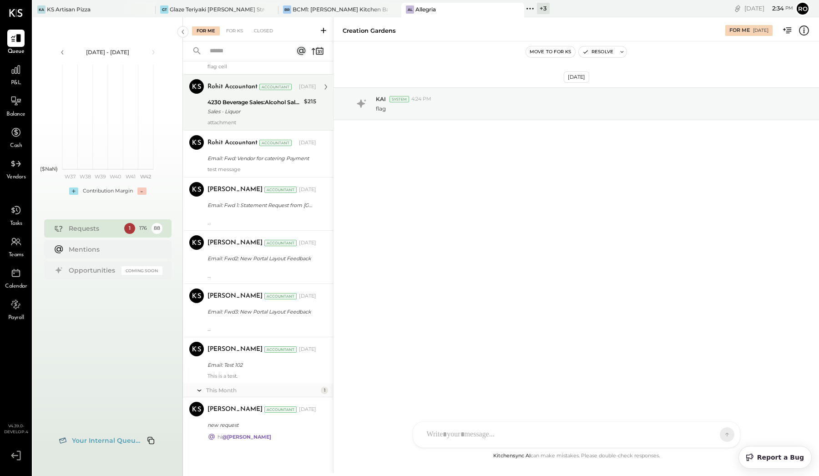
scroll to position [8534, 0]
click at [235, 39] on div "For Me For KS Closed" at bounding box center [258, 29] width 150 height 24
click at [238, 36] on div "For Me For KS Closed" at bounding box center [258, 29] width 150 height 24
click at [238, 34] on div "For KS" at bounding box center [235, 30] width 26 height 9
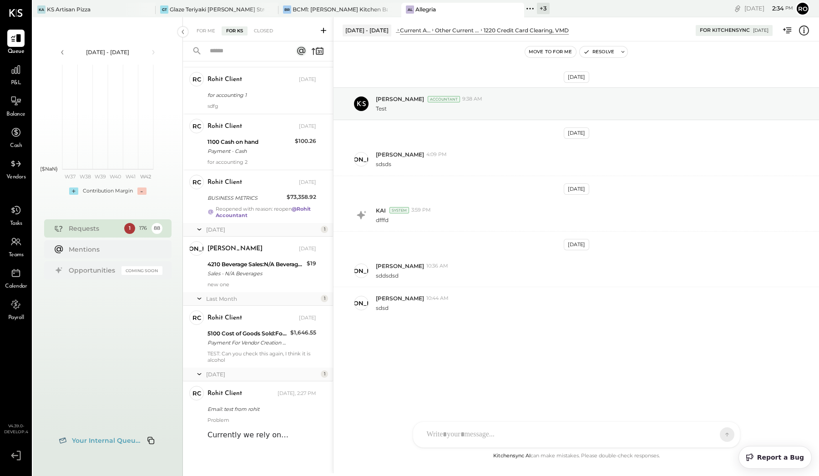
scroll to position [4195, 0]
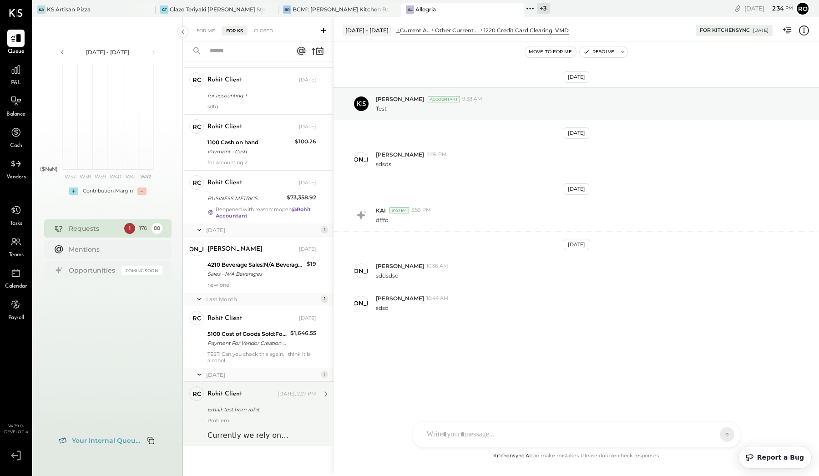
click at [309, 405] on div "Email: test from rohit" at bounding box center [261, 409] width 106 height 9
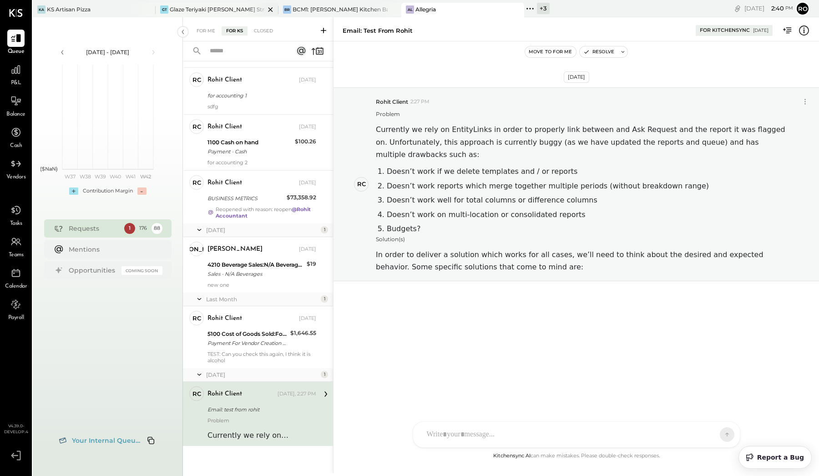
click at [213, 7] on div "Glaze Teriyaki [PERSON_NAME] Street - [PERSON_NAME] River [PERSON_NAME] LLC" at bounding box center [217, 9] width 95 height 8
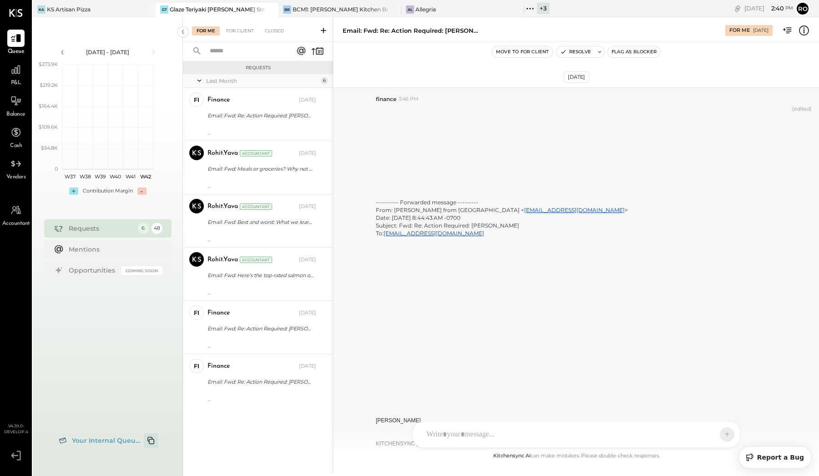
scroll to position [2874, 0]
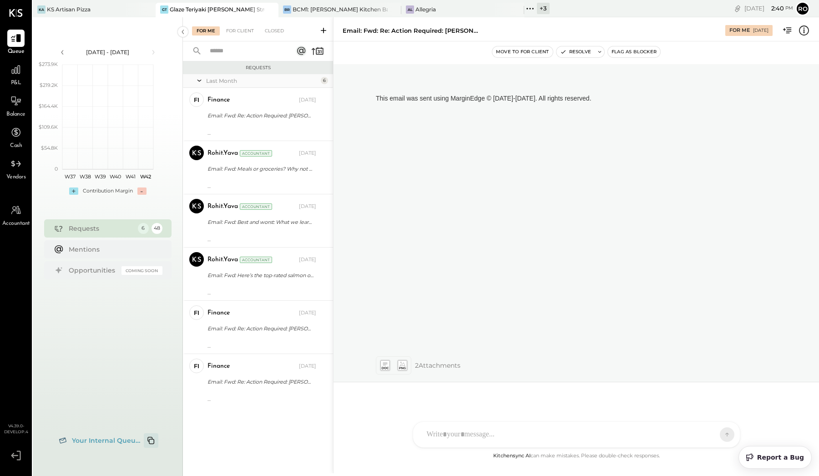
click at [151, 440] on icon "Copy email to clipboard" at bounding box center [151, 440] width 11 height 11
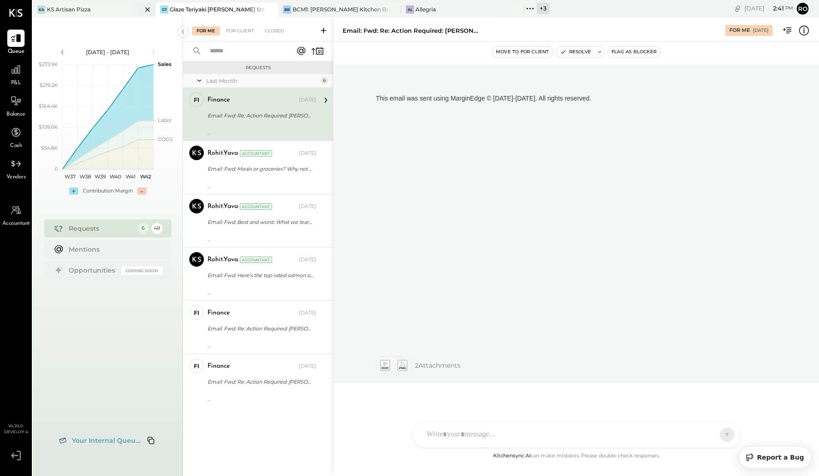
click at [151, 10] on icon at bounding box center [147, 9] width 11 height 11
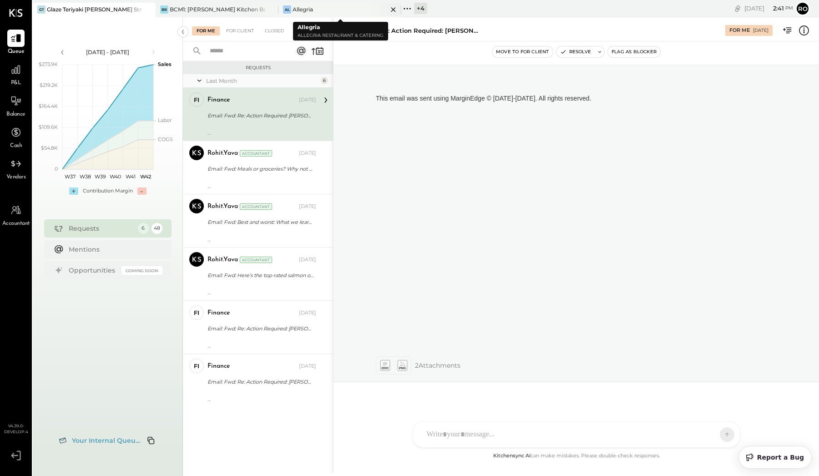
click at [394, 9] on icon at bounding box center [393, 9] width 5 height 5
click at [282, 6] on icon at bounding box center [285, 9] width 12 height 12
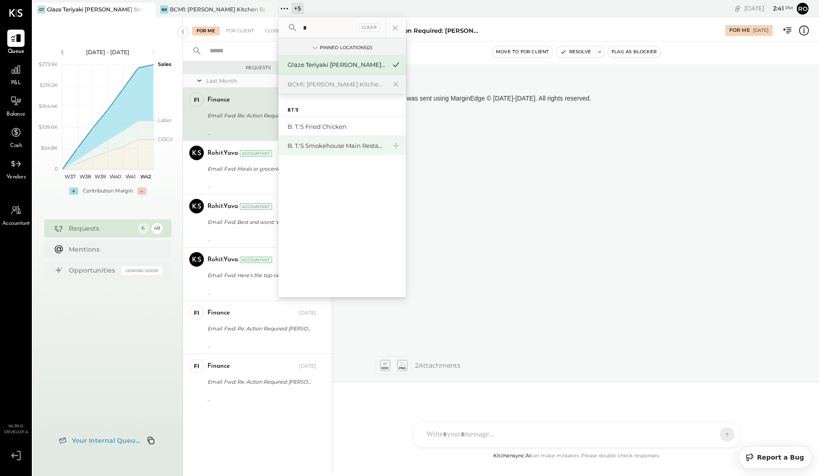
type input "*"
drag, startPoint x: 363, startPoint y: 145, endPoint x: 390, endPoint y: 150, distance: 28.1
click at [390, 150] on div "B. T.'s Smokehouse Main restaurant" at bounding box center [342, 145] width 127 height 19
click at [403, 144] on div "B. T.'s Smokehouse Main restaurant" at bounding box center [342, 145] width 127 height 19
click at [395, 146] on icon at bounding box center [395, 146] width 11 height 12
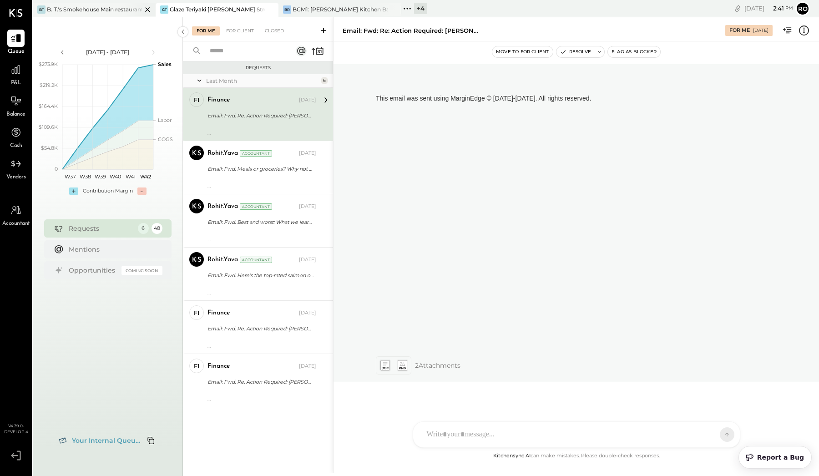
click at [126, 8] on div at bounding box center [140, 9] width 32 height 13
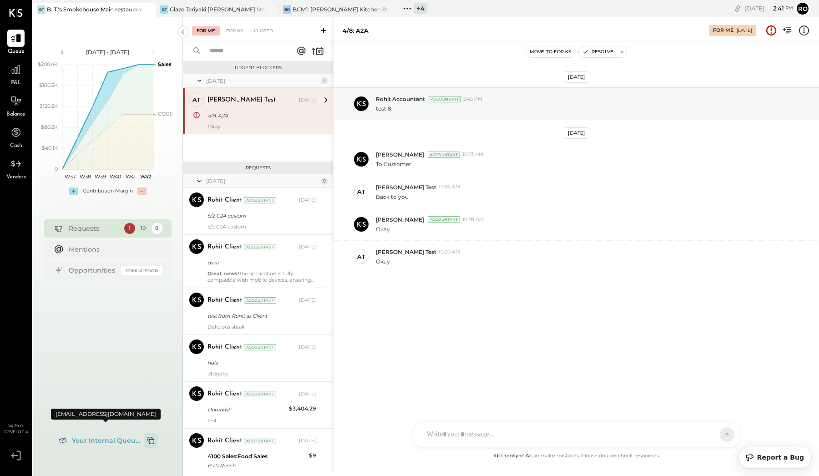
click at [151, 440] on icon "Copy email to clipboard" at bounding box center [151, 440] width 11 height 11
click at [334, 9] on div "BCM1: [PERSON_NAME] Kitchen Bar Market" at bounding box center [340, 9] width 95 height 8
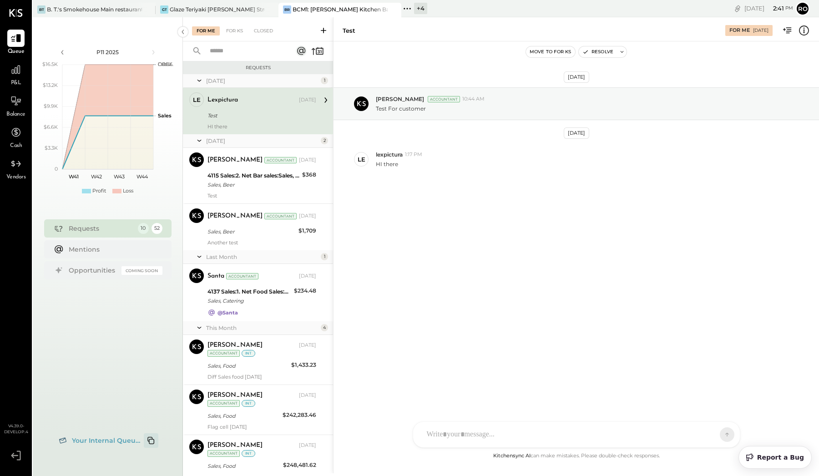
click at [150, 441] on icon "Copy email to clipboard" at bounding box center [151, 440] width 11 height 11
click at [213, 30] on div "For Me" at bounding box center [206, 30] width 28 height 9
click at [118, 12] on div "B. T.'s Smokehouse Main restaurant" at bounding box center [94, 9] width 95 height 8
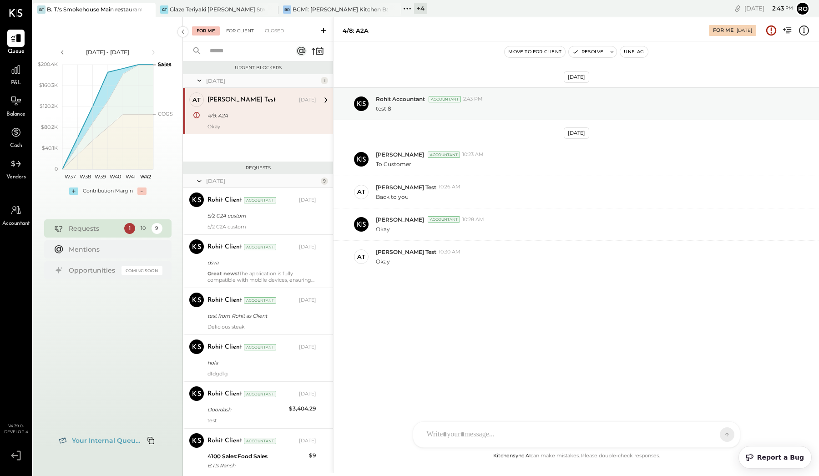
click at [236, 33] on div "For Client" at bounding box center [240, 30] width 37 height 9
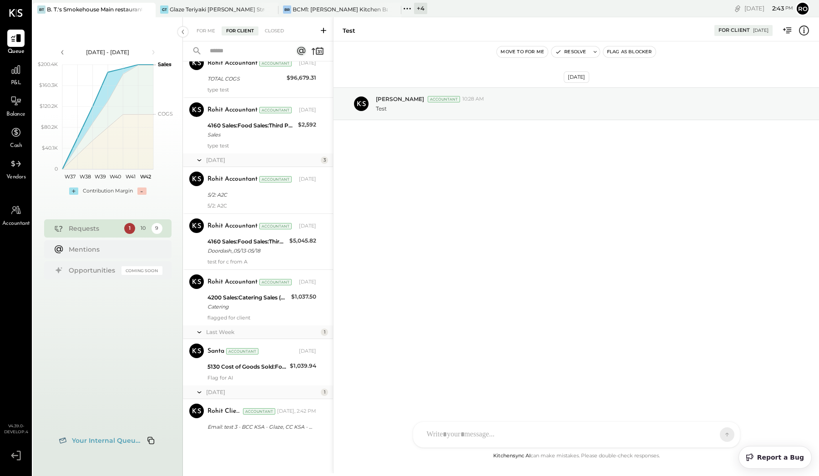
scroll to position [193, 0]
click at [230, 7] on div "Glaze Teriyaki [PERSON_NAME] Street - [PERSON_NAME] River [PERSON_NAME] LLC" at bounding box center [217, 9] width 95 height 8
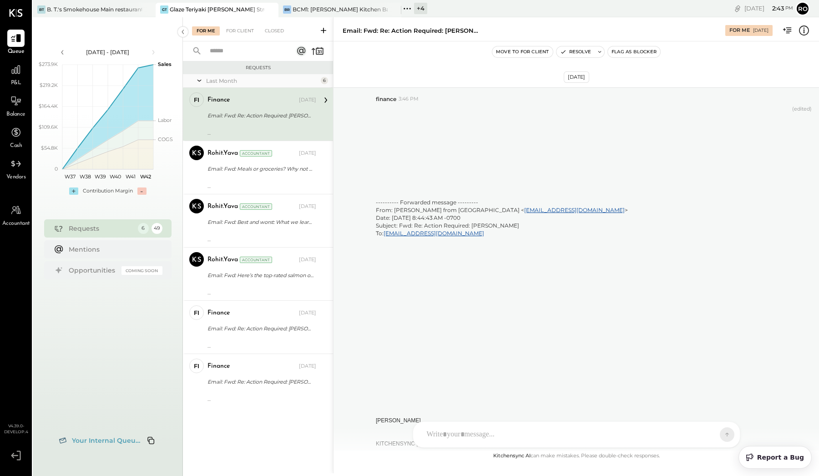
scroll to position [2874, 0]
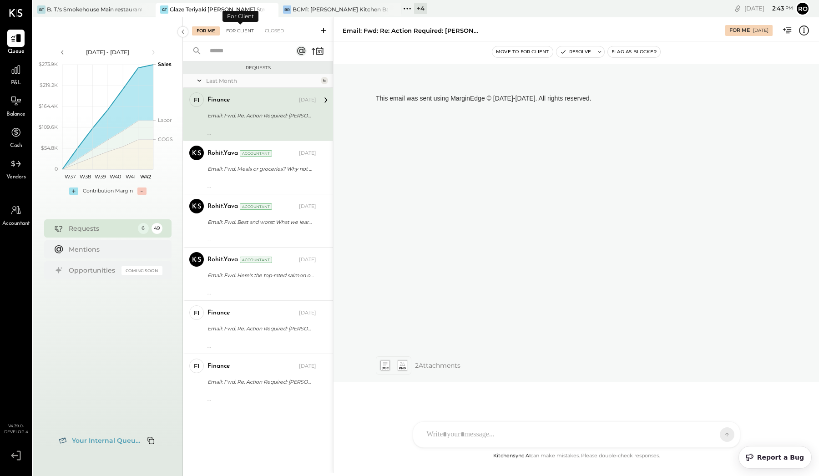
click at [245, 32] on div "For Client" at bounding box center [240, 30] width 37 height 9
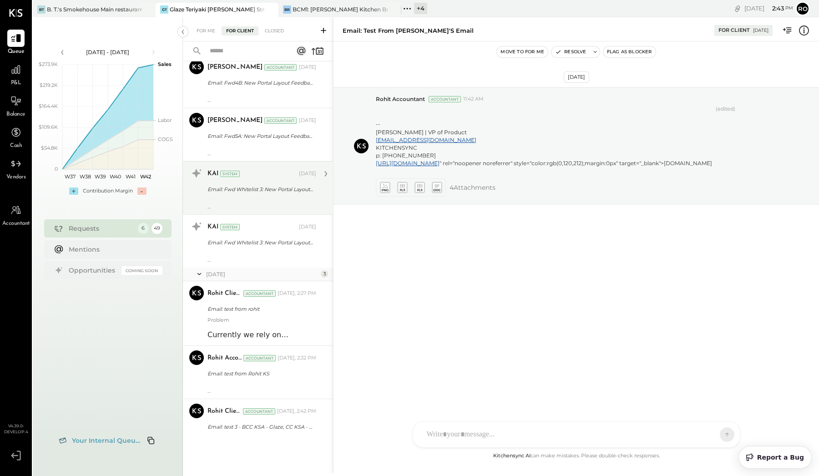
scroll to position [2005, 0]
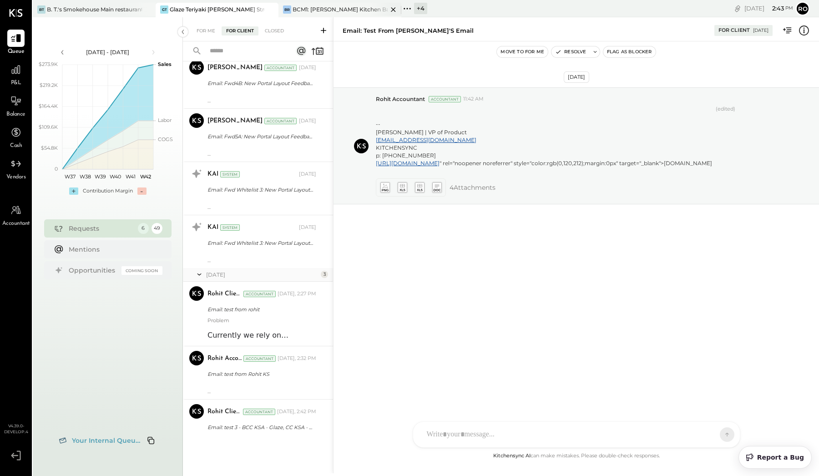
click at [307, 7] on div "BCM1: [PERSON_NAME] Kitchen Bar Market" at bounding box center [340, 9] width 95 height 8
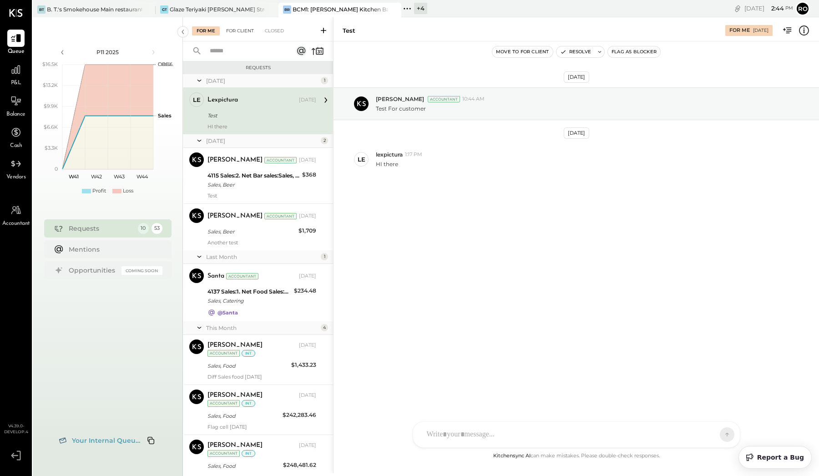
click at [248, 30] on div "For Client" at bounding box center [240, 30] width 37 height 9
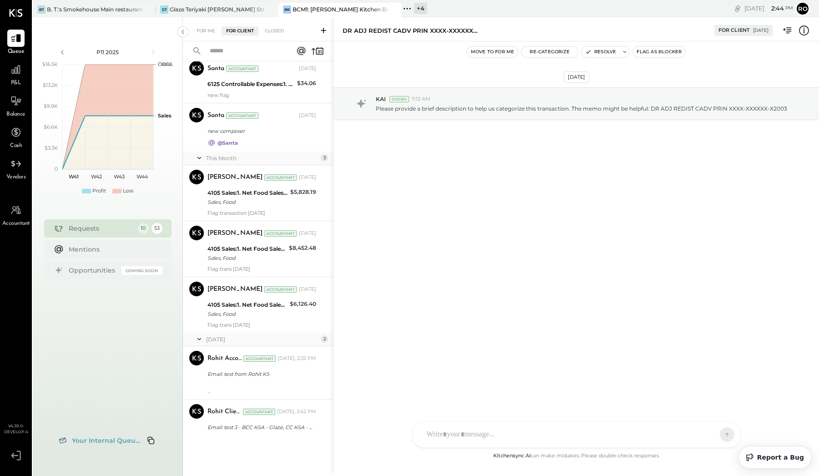
scroll to position [2766, 0]
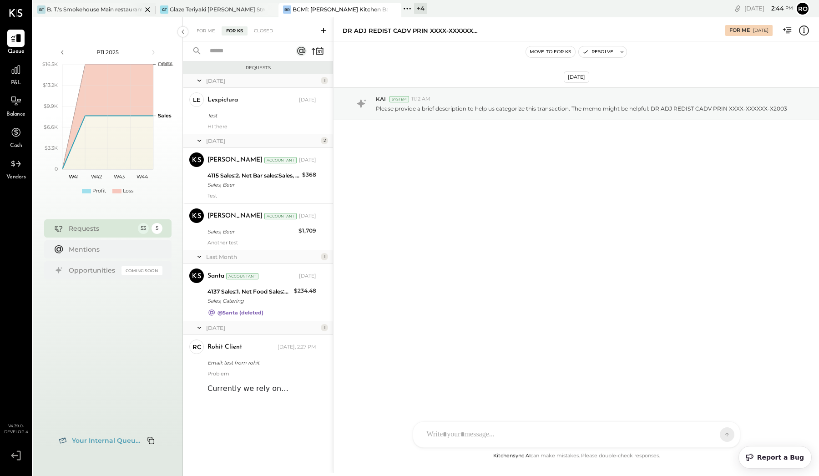
click at [113, 5] on div "B. T.'s Smokehouse Main restaurant" at bounding box center [94, 9] width 95 height 8
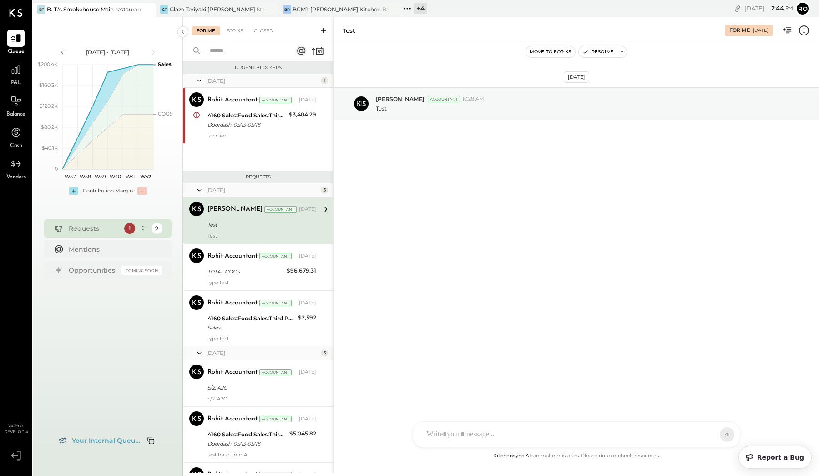
click at [240, 37] on div "For Me For KS Closed" at bounding box center [258, 29] width 150 height 24
click at [239, 31] on div "For KS" at bounding box center [235, 30] width 26 height 9
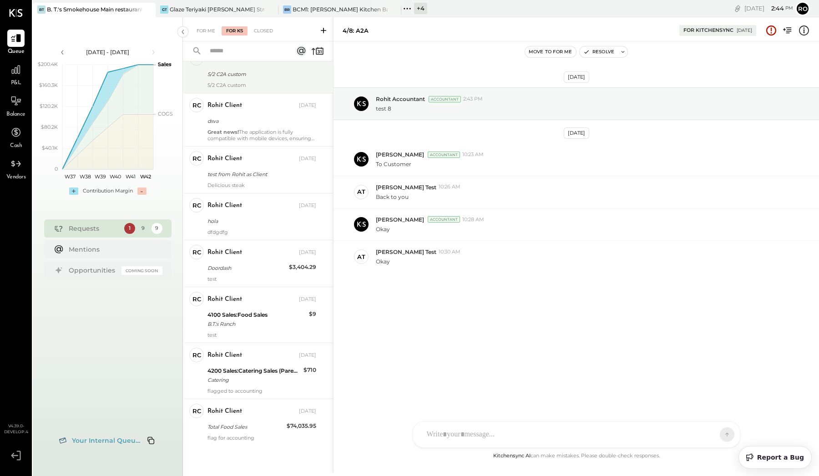
scroll to position [141, 0]
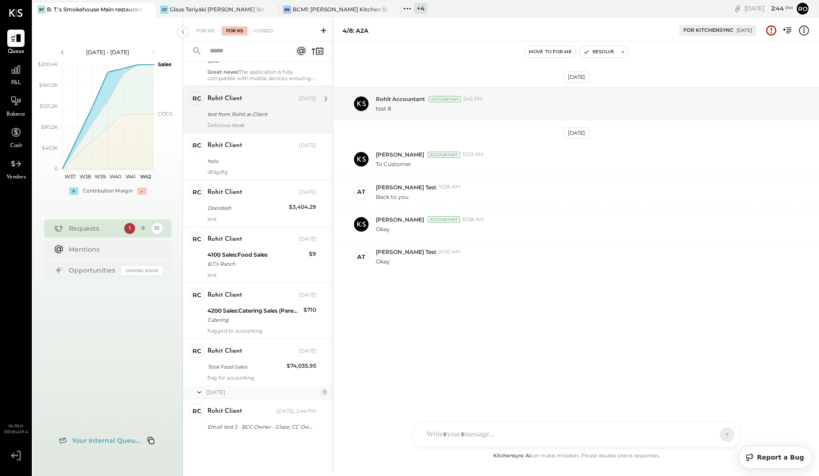
scroll to position [201, 0]
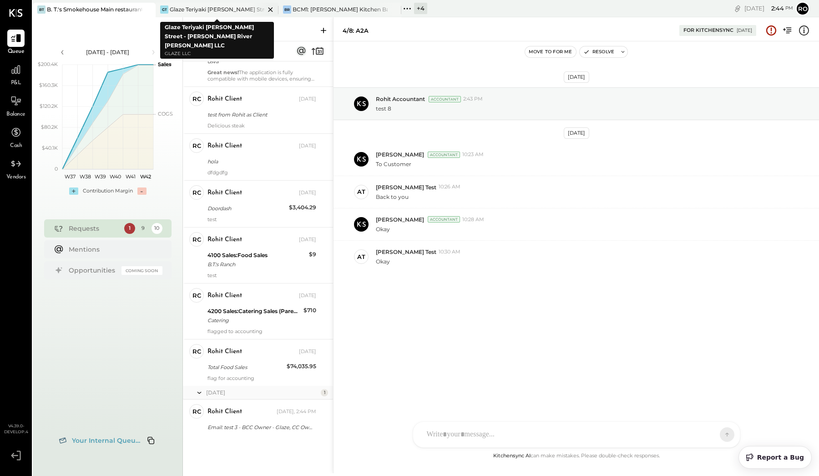
click at [243, 11] on div "Glaze Teriyaki [PERSON_NAME] Street - [PERSON_NAME] River [PERSON_NAME] LLC" at bounding box center [217, 9] width 95 height 8
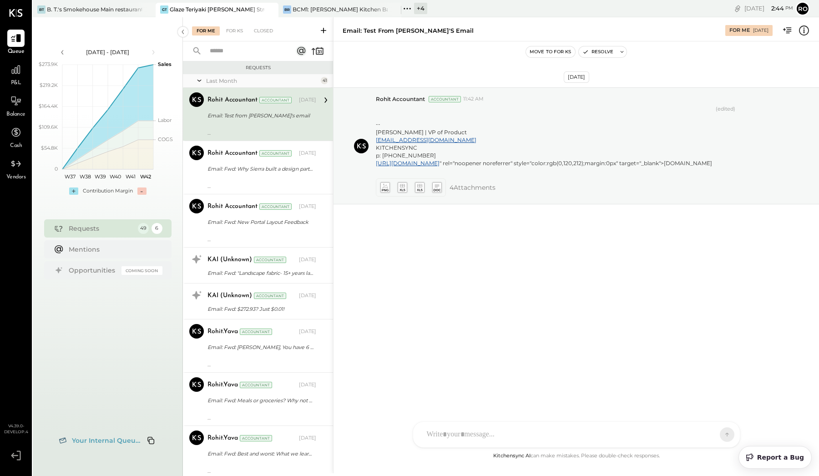
click at [241, 35] on div "For Me For KS Closed" at bounding box center [258, 29] width 150 height 24
click at [241, 27] on div "For KS" at bounding box center [235, 30] width 26 height 9
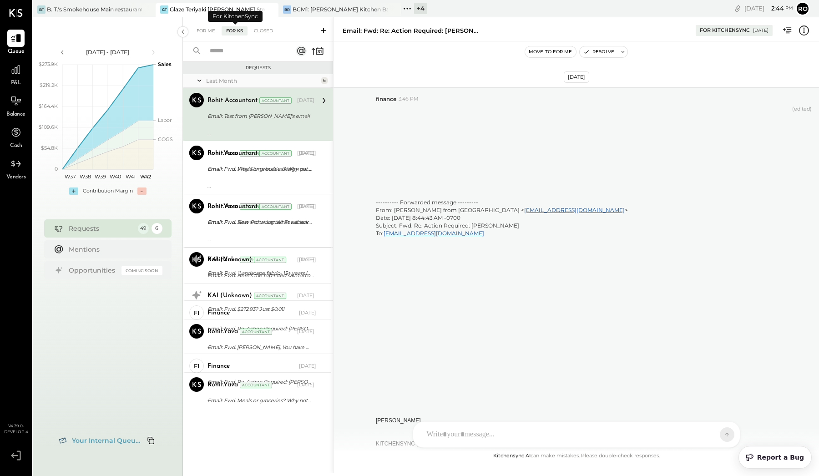
scroll to position [2874, 0]
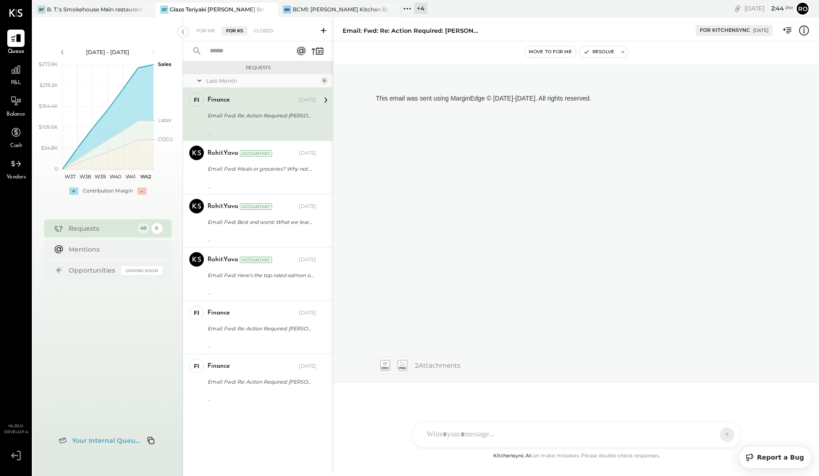
click at [199, 25] on div "For Me For KS Closed" at bounding box center [258, 29] width 150 height 24
click at [208, 27] on div "For Me" at bounding box center [206, 30] width 28 height 9
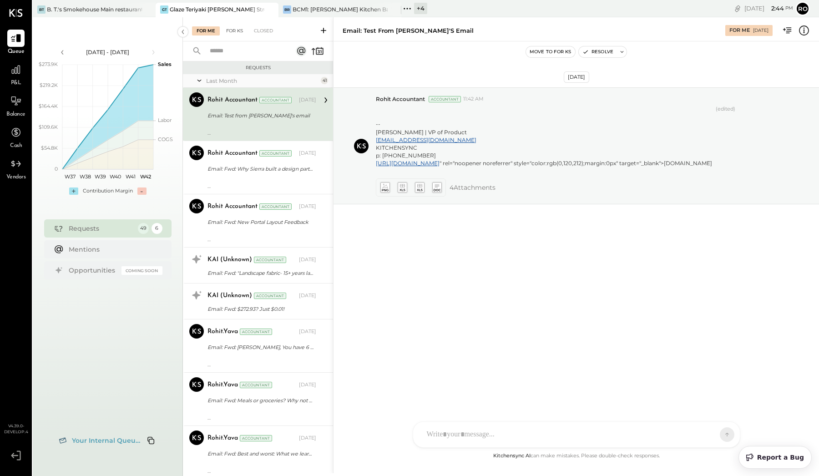
click at [228, 30] on div "For KS" at bounding box center [235, 30] width 26 height 9
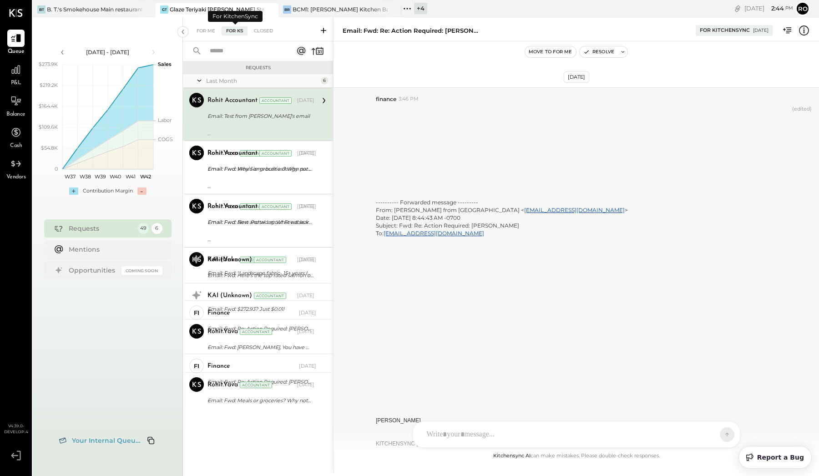
scroll to position [2874, 0]
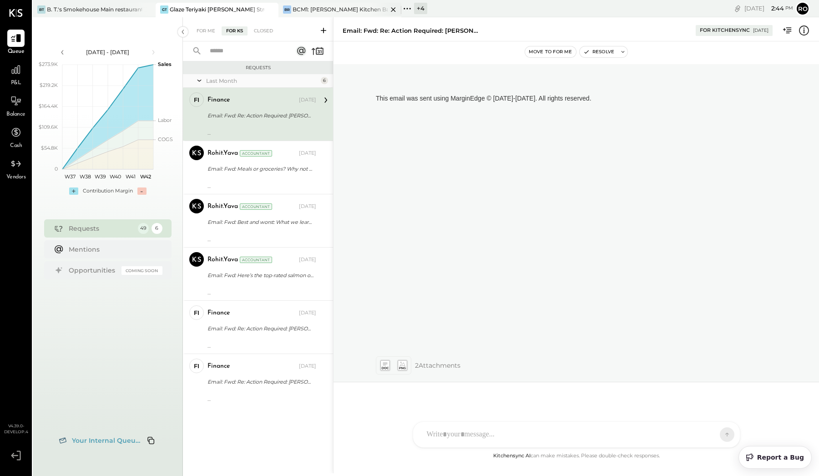
click at [350, 9] on div "BCM1: [PERSON_NAME] Kitchen Bar Market" at bounding box center [340, 9] width 95 height 8
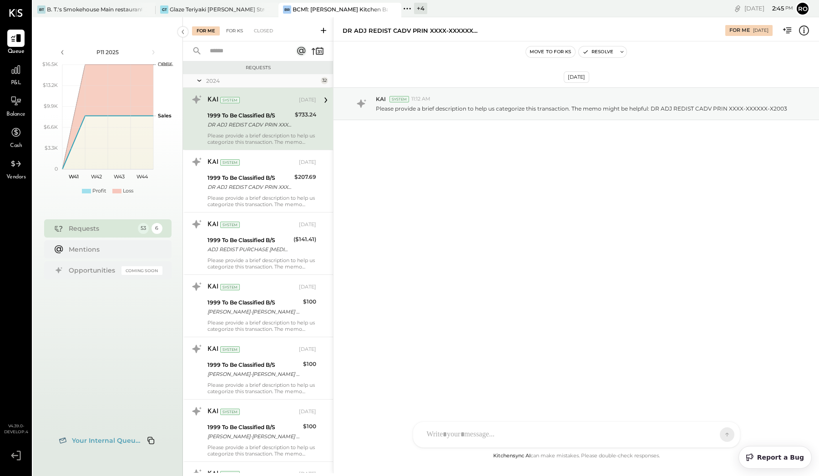
click at [236, 28] on div "For KS" at bounding box center [235, 30] width 26 height 9
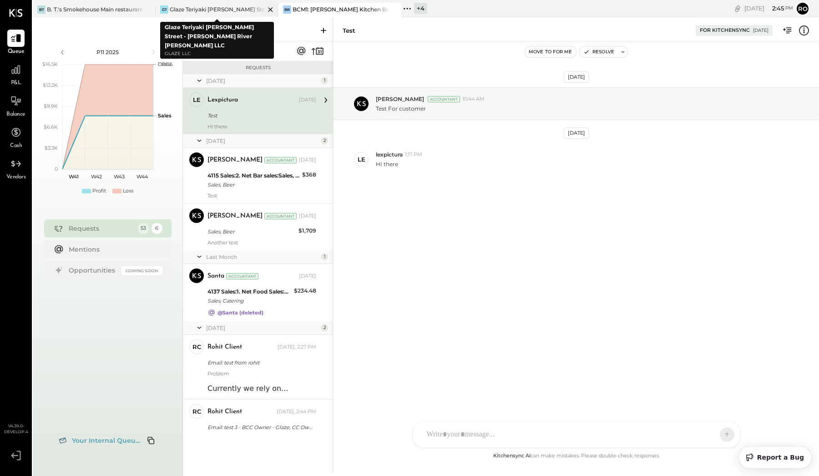
click at [210, 11] on div "Glaze Teriyaki [PERSON_NAME] Street - [PERSON_NAME] River [PERSON_NAME] LLC" at bounding box center [217, 9] width 95 height 8
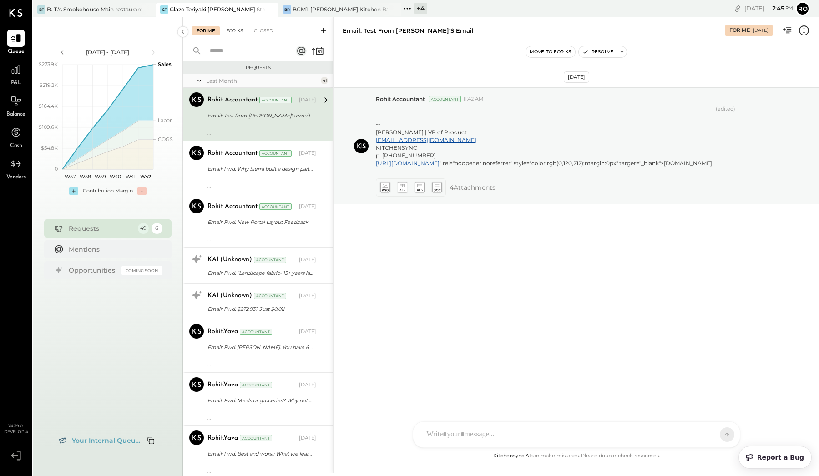
click at [234, 26] on div "For KS" at bounding box center [235, 30] width 26 height 9
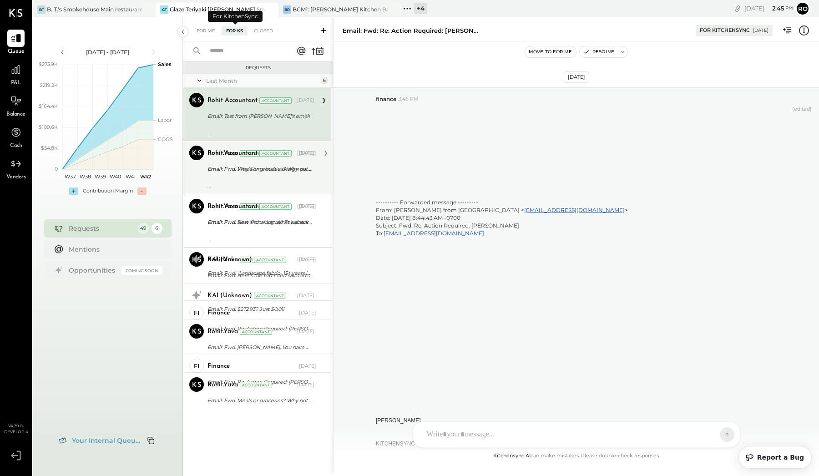
scroll to position [2874, 0]
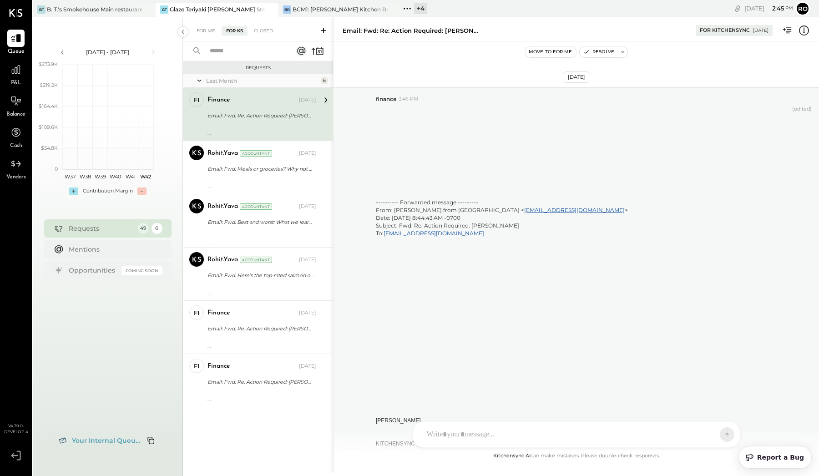
scroll to position [2874, 0]
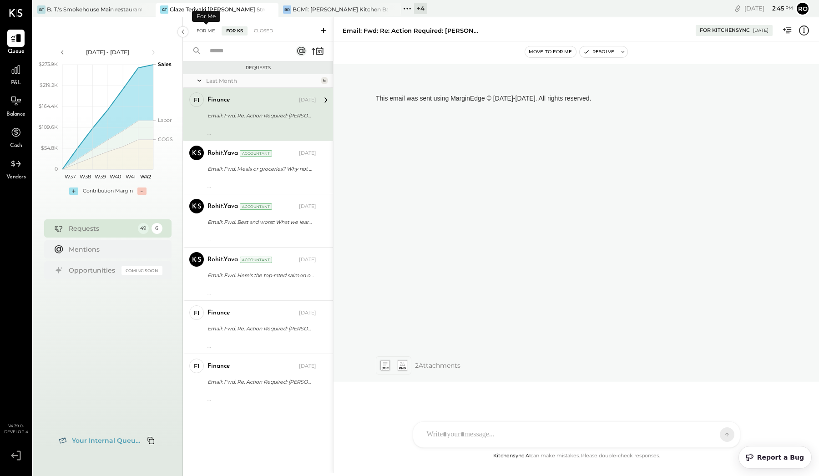
click at [205, 34] on div "For Me" at bounding box center [206, 30] width 28 height 9
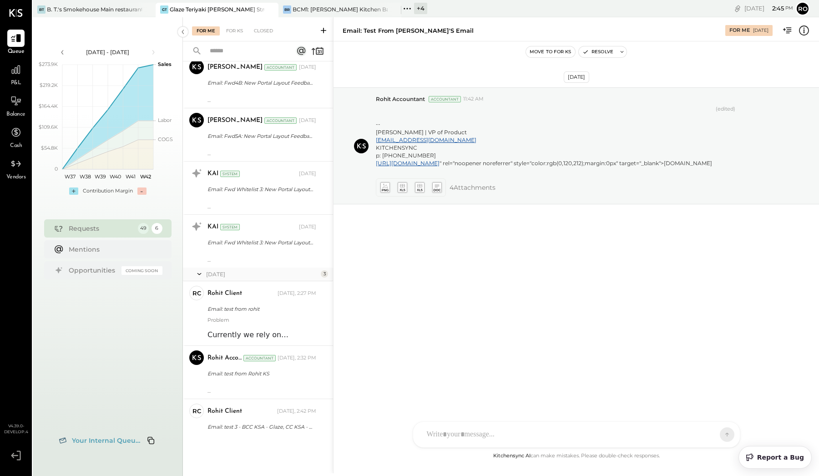
scroll to position [2005, 0]
click at [237, 26] on div "For KS" at bounding box center [235, 30] width 26 height 9
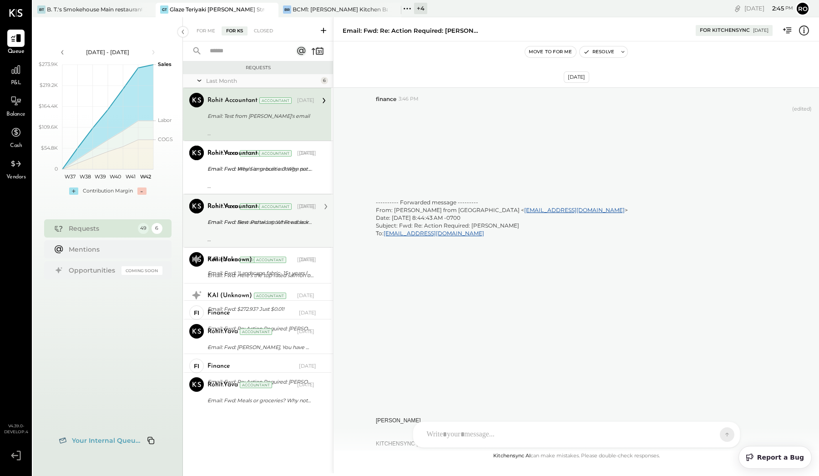
scroll to position [2874, 0]
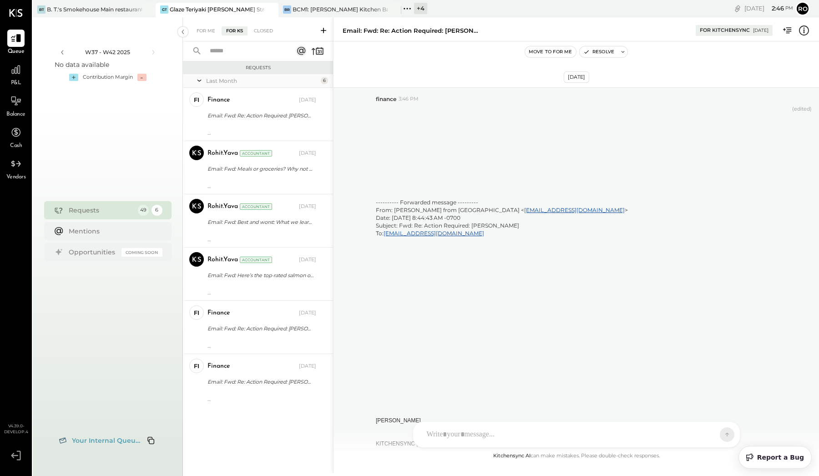
scroll to position [2874, 0]
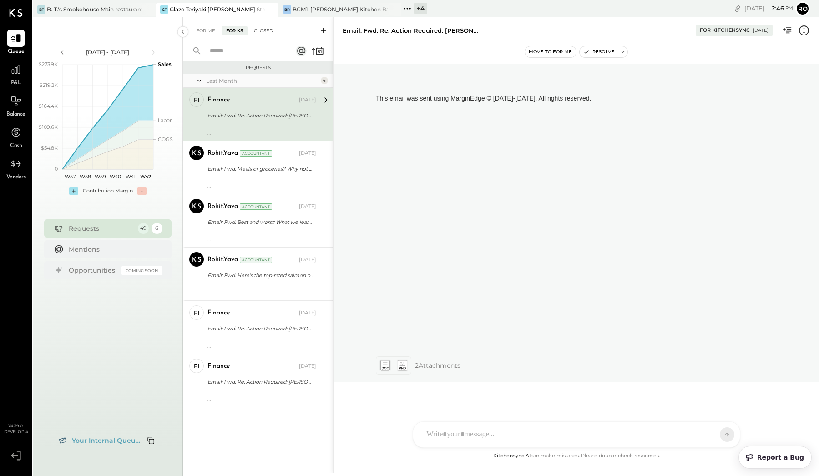
click at [265, 30] on div "Closed" at bounding box center [263, 30] width 28 height 9
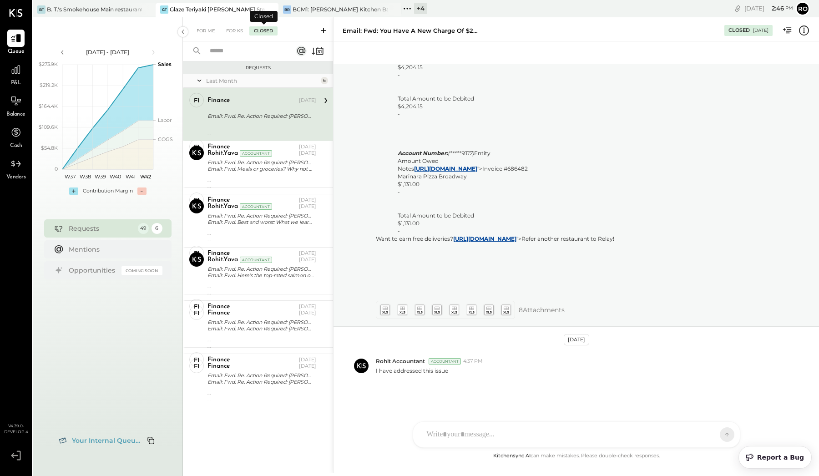
scroll to position [1850, 0]
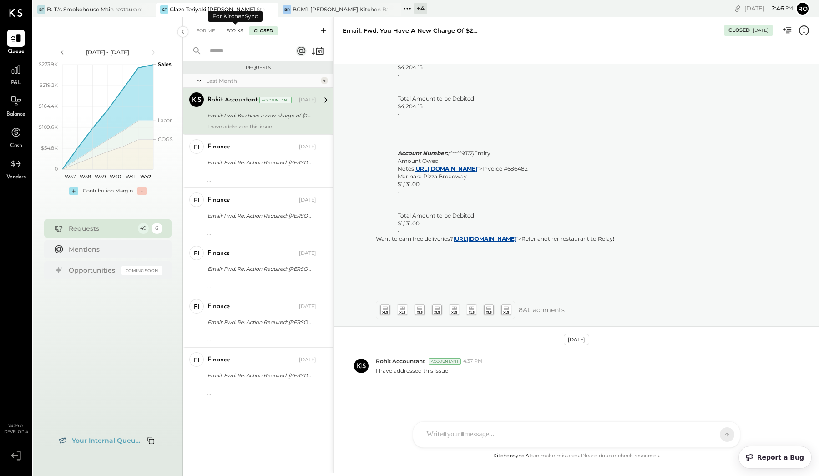
click at [223, 29] on div "For KS" at bounding box center [235, 30] width 26 height 9
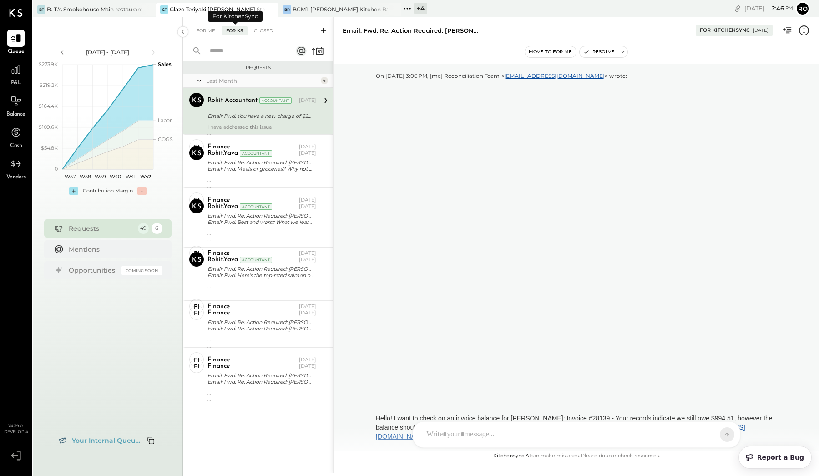
scroll to position [2874, 0]
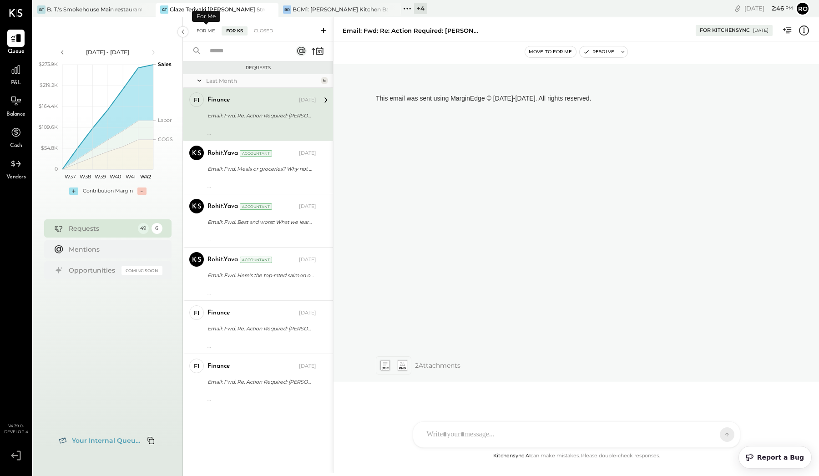
click at [198, 31] on div "For Me" at bounding box center [206, 30] width 28 height 9
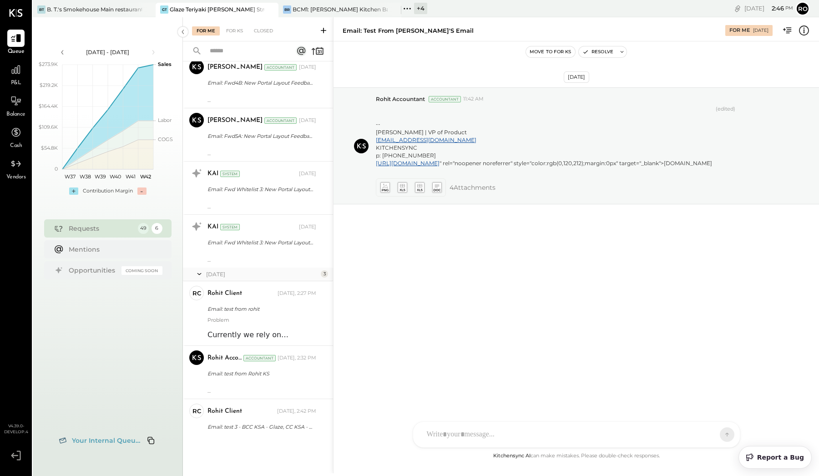
scroll to position [2005, 0]
click at [242, 31] on div "For KS" at bounding box center [235, 30] width 26 height 9
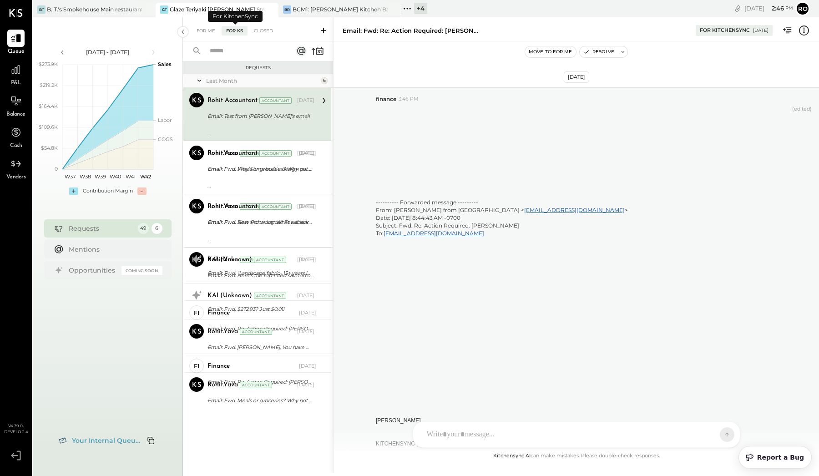
scroll to position [2874, 0]
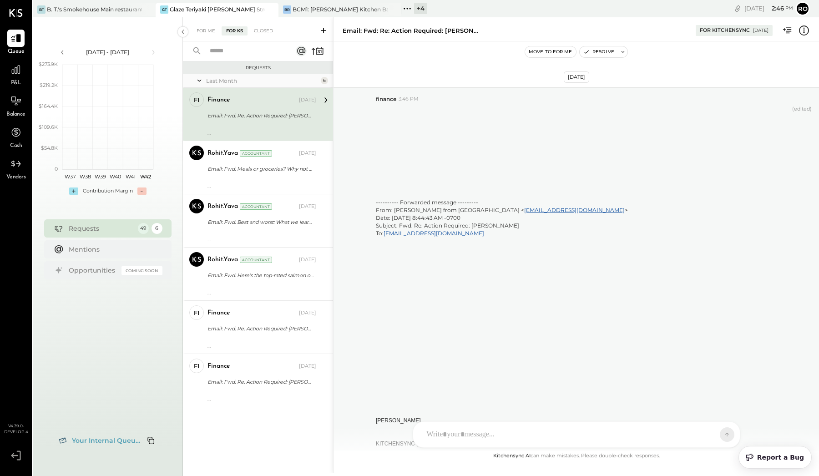
scroll to position [2874, 0]
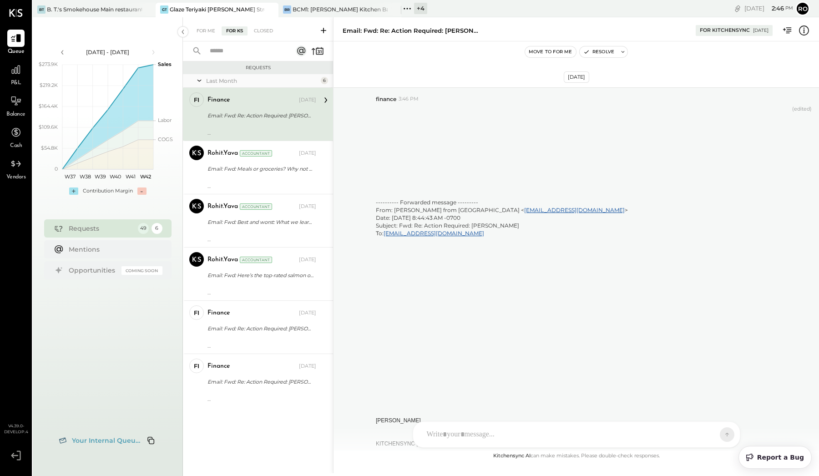
scroll to position [2874, 0]
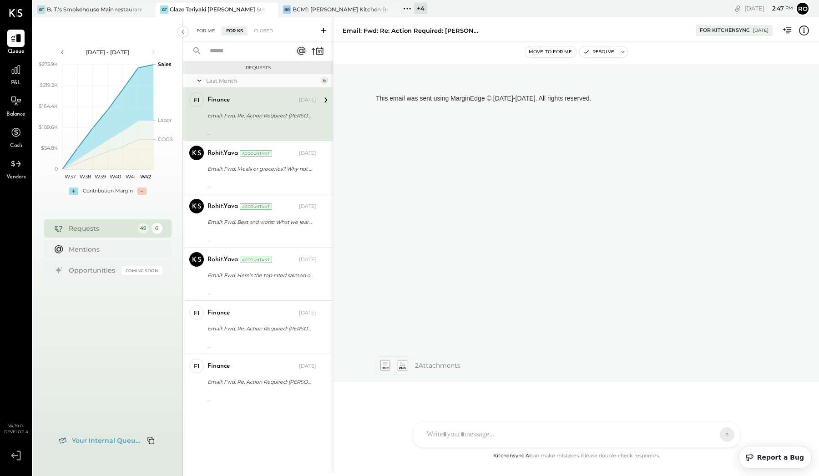
click at [208, 32] on div "For Me" at bounding box center [206, 30] width 28 height 9
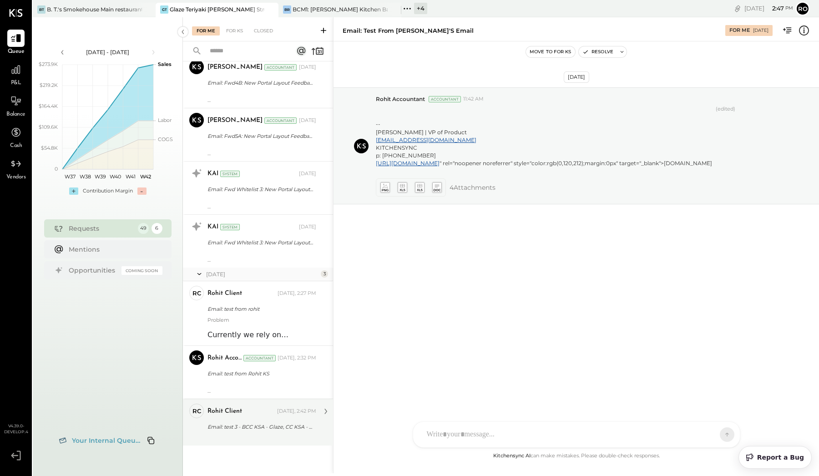
scroll to position [2005, 0]
click at [275, 418] on div "Rohit Client [DATE], 2:42 PM" at bounding box center [262, 411] width 109 height 15
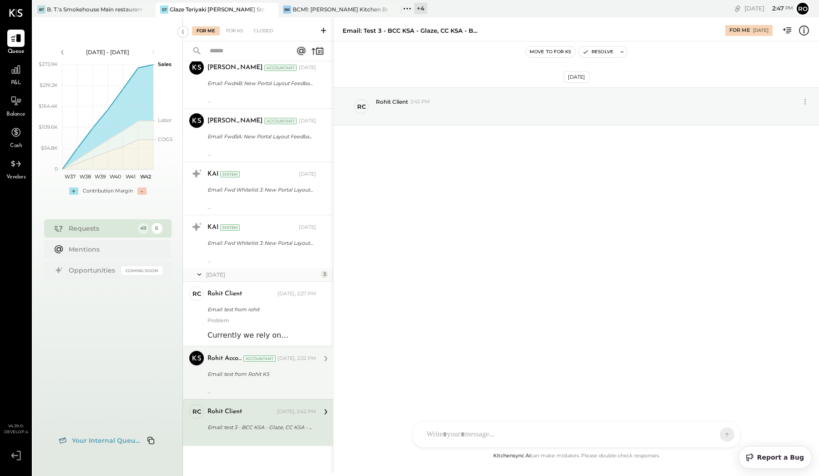
click at [255, 383] on div at bounding box center [262, 385] width 109 height 6
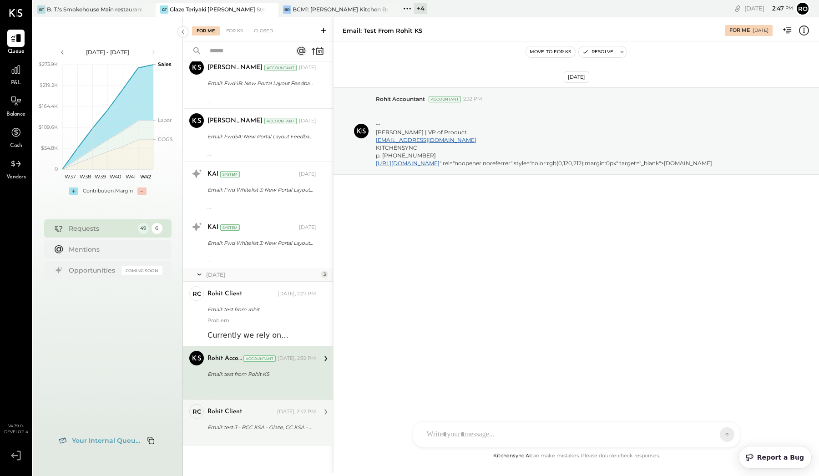
click at [240, 414] on div "Rohit Client" at bounding box center [225, 411] width 35 height 9
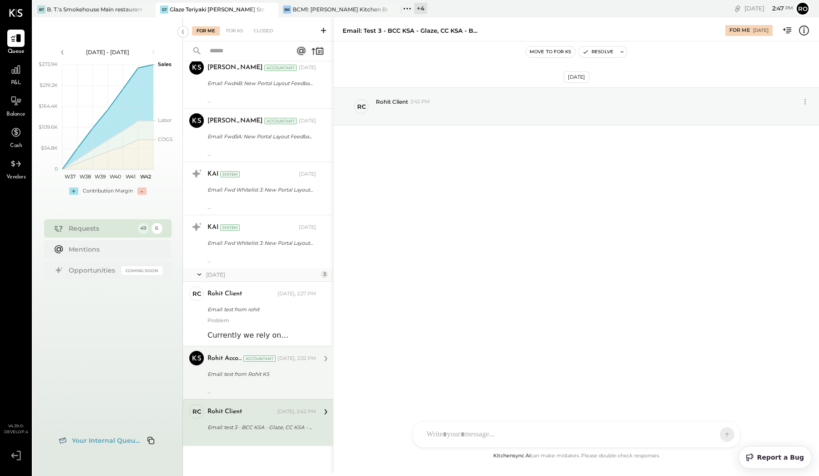
click at [241, 37] on div "For Me For KS Closed" at bounding box center [258, 29] width 150 height 24
click at [239, 31] on div "For KS" at bounding box center [235, 30] width 26 height 9
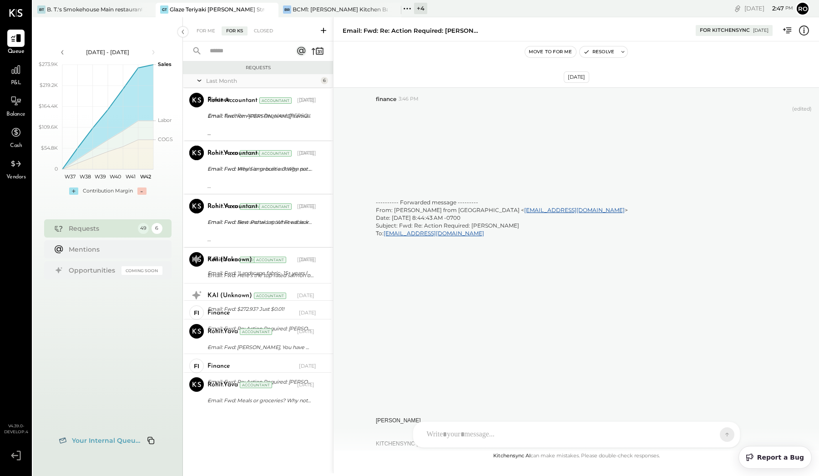
scroll to position [2874, 0]
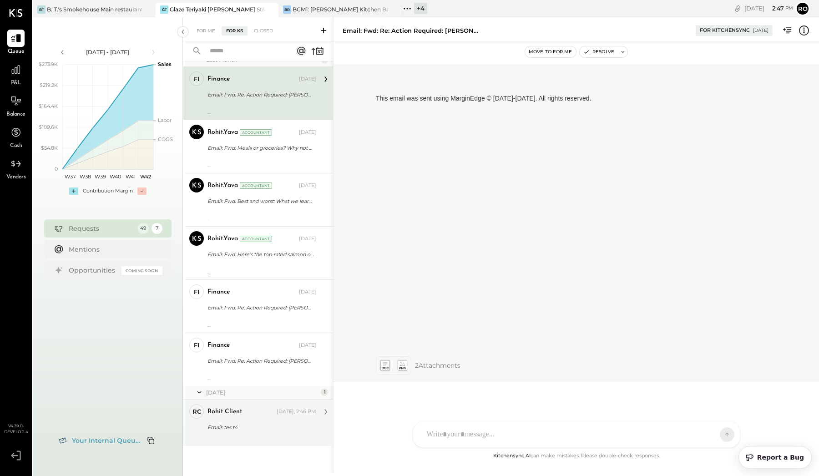
scroll to position [21, 0]
click at [264, 412] on div "Rohit Client" at bounding box center [241, 411] width 67 height 9
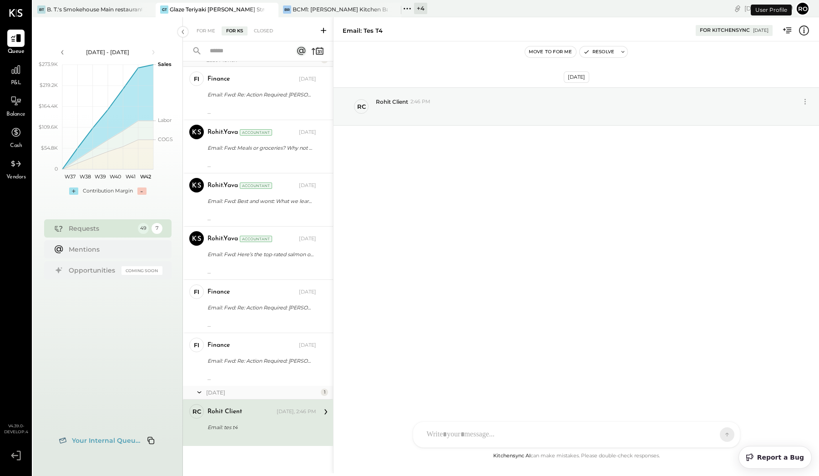
click at [809, 5] on button "Ro" at bounding box center [803, 8] width 15 height 15
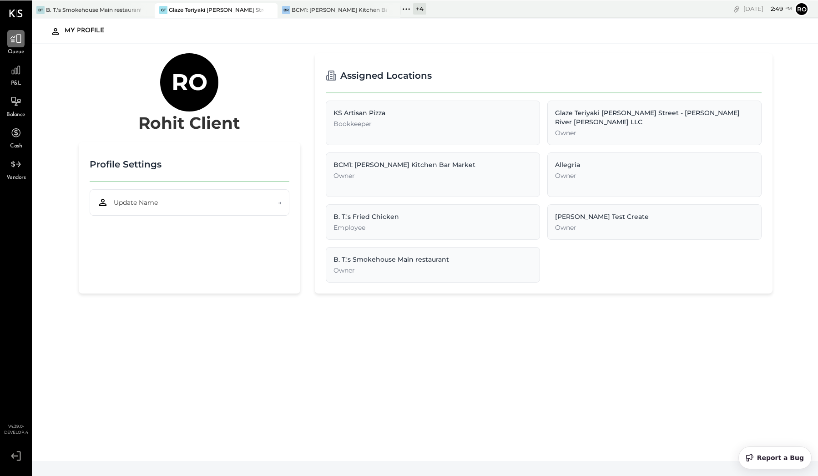
click at [9, 44] on div at bounding box center [15, 38] width 17 height 17
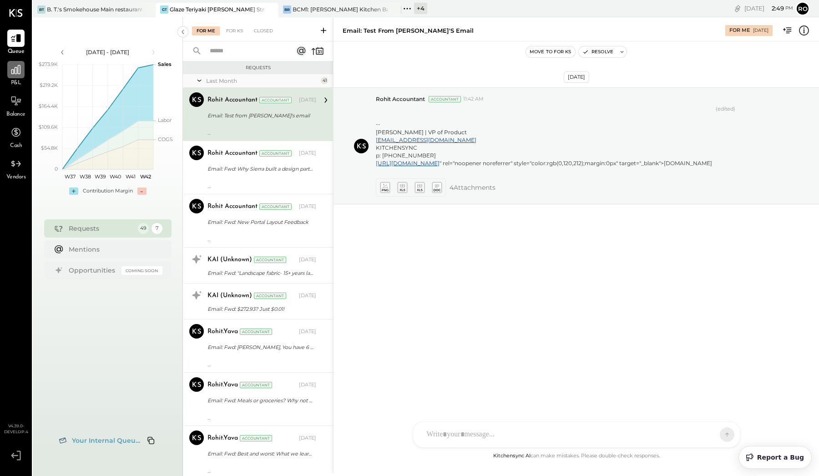
click at [15, 73] on icon at bounding box center [15, 69] width 9 height 9
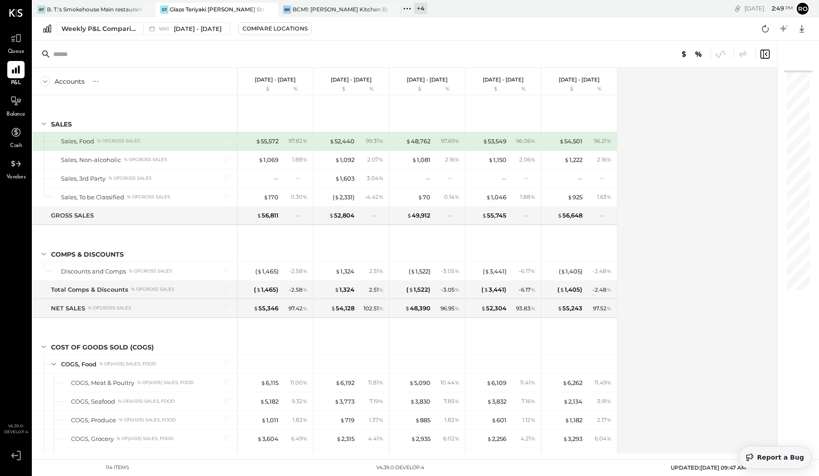
click at [762, 456] on button "Report a Bug" at bounding box center [775, 457] width 73 height 23
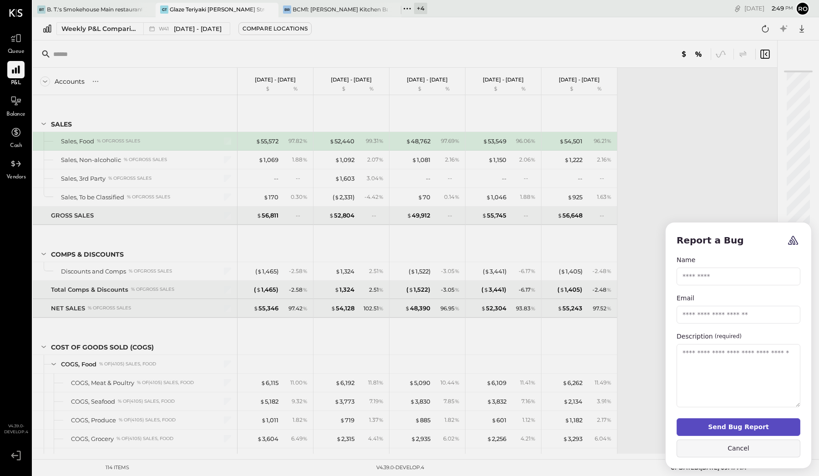
click at [751, 446] on button "Cancel" at bounding box center [739, 449] width 124 height 18
